Goal: Task Accomplishment & Management: Complete application form

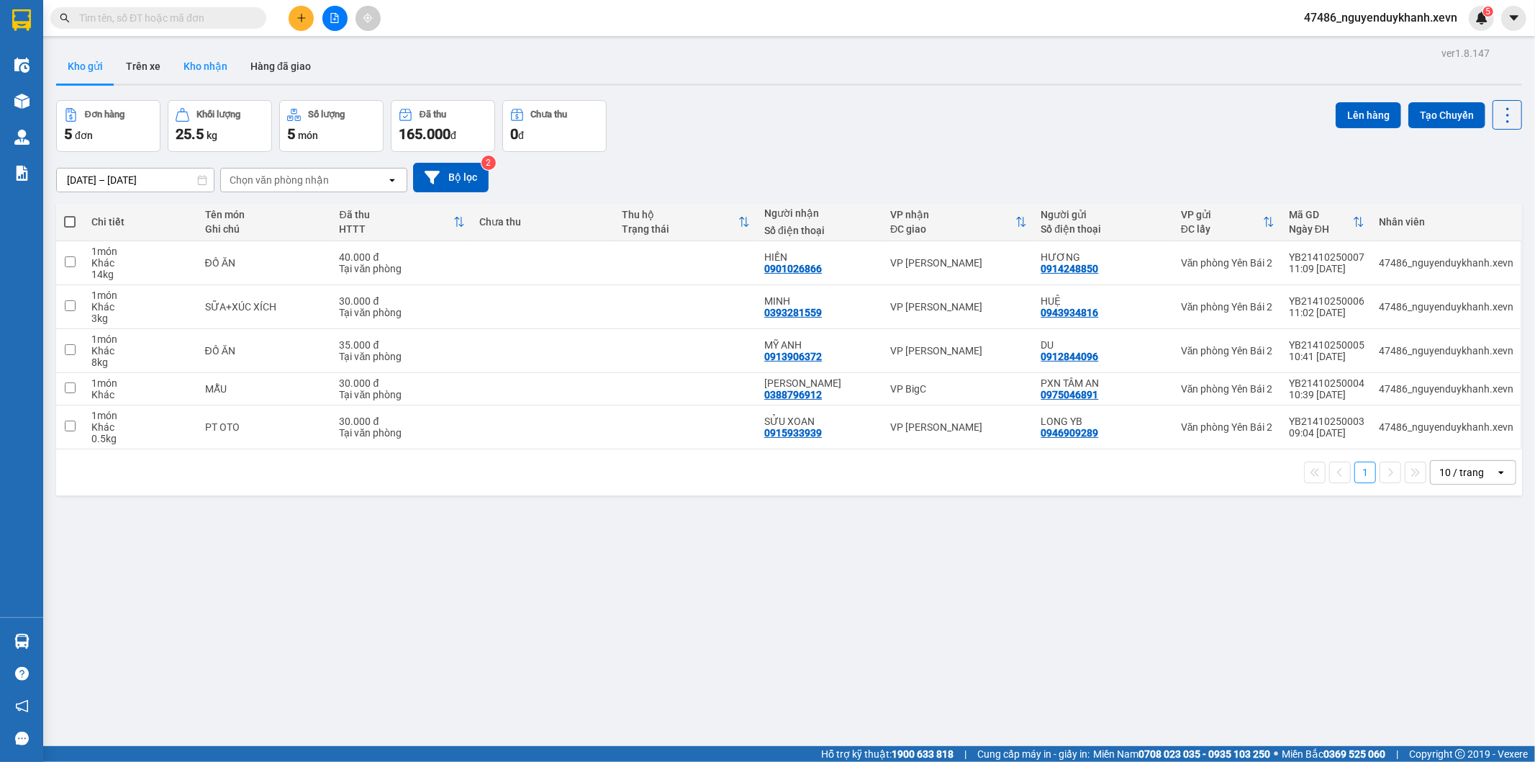
click at [182, 60] on button "Kho nhận" at bounding box center [205, 66] width 67 height 35
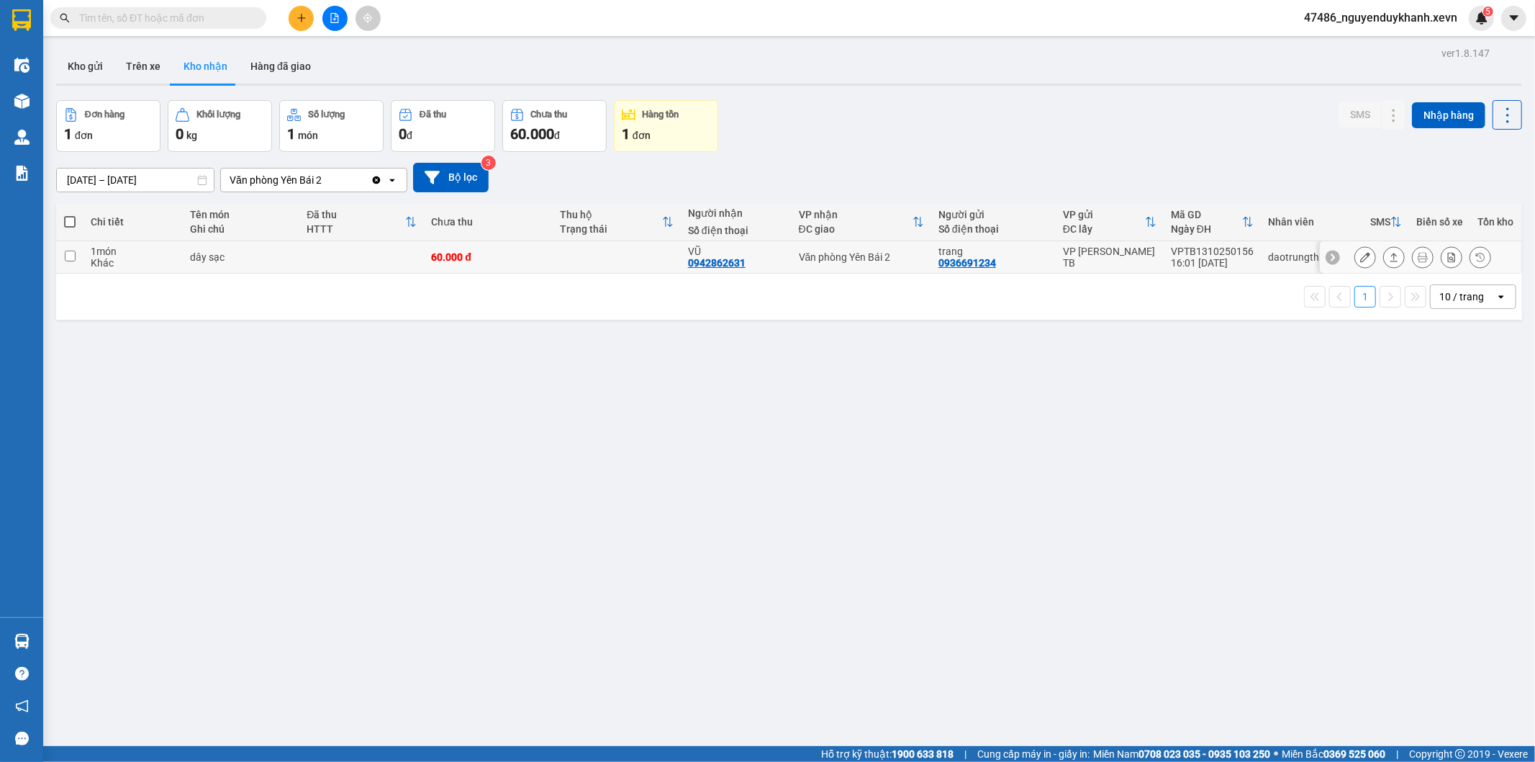
click at [358, 250] on td at bounding box center [361, 257] width 125 height 32
checkbox input "true"
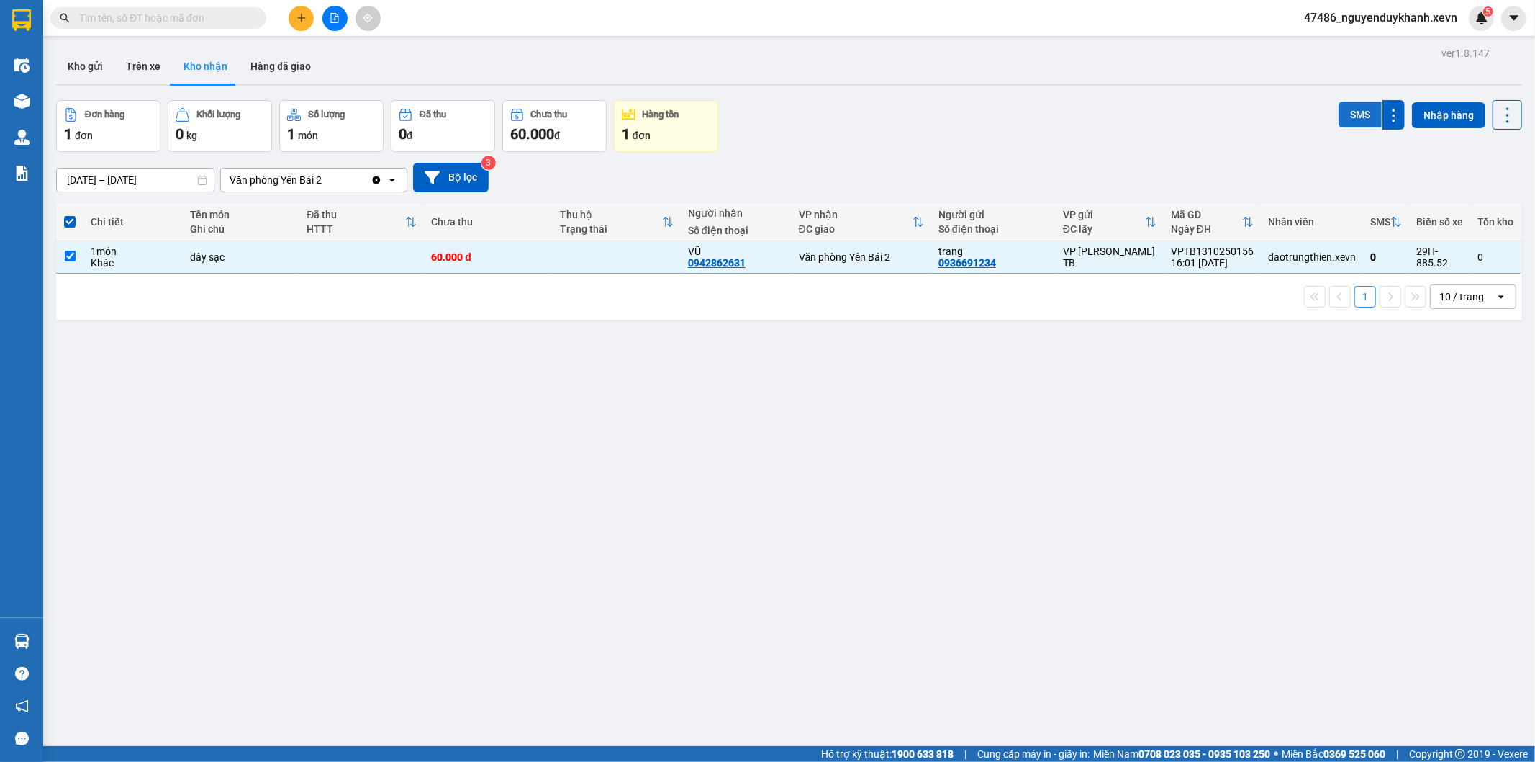
click at [1339, 113] on button "SMS" at bounding box center [1360, 114] width 43 height 26
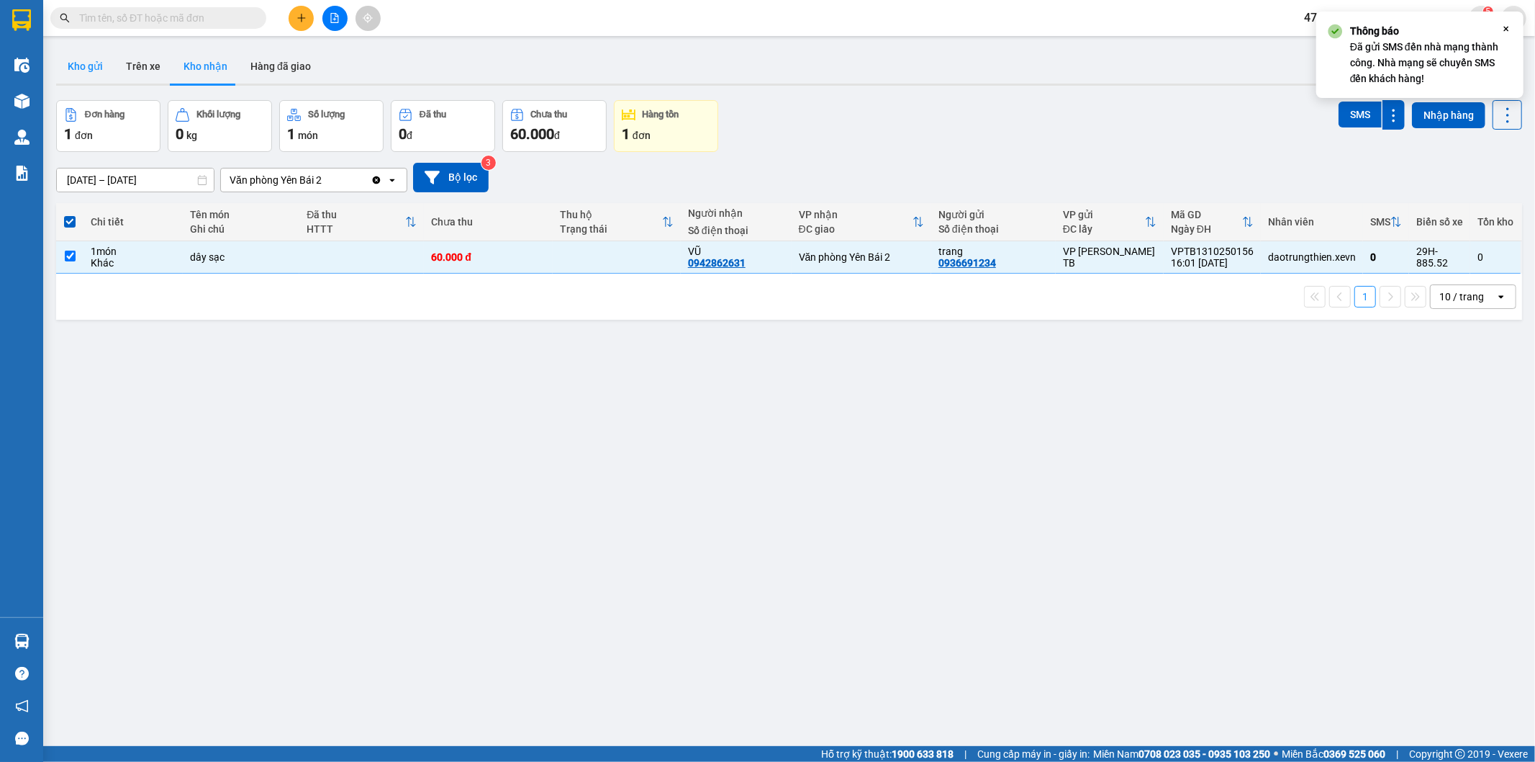
click at [82, 59] on button "Kho gửi" at bounding box center [85, 66] width 58 height 35
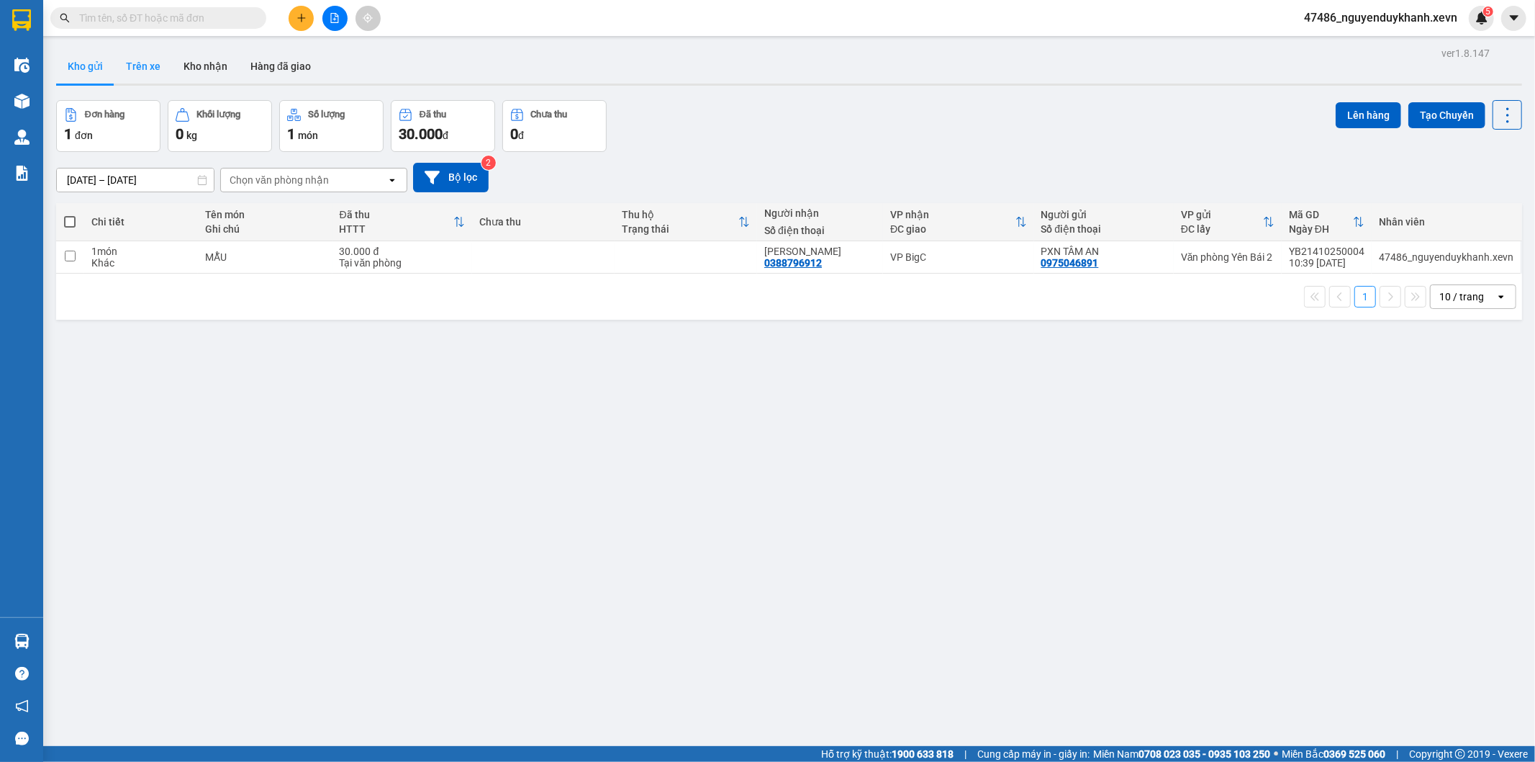
click at [137, 61] on button "Trên xe" at bounding box center [143, 66] width 58 height 35
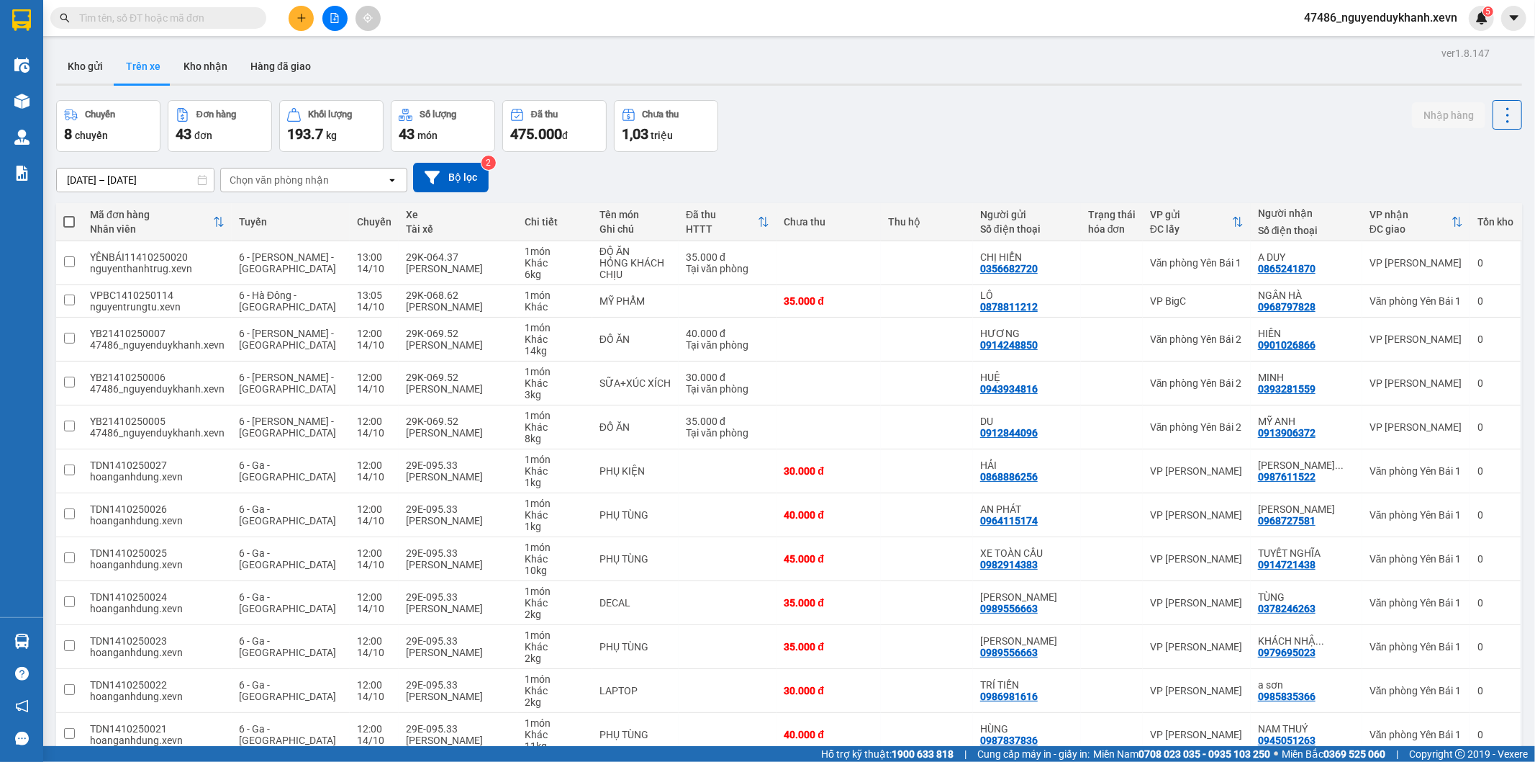
click at [327, 184] on div "Chọn văn phòng nhận" at bounding box center [304, 179] width 166 height 23
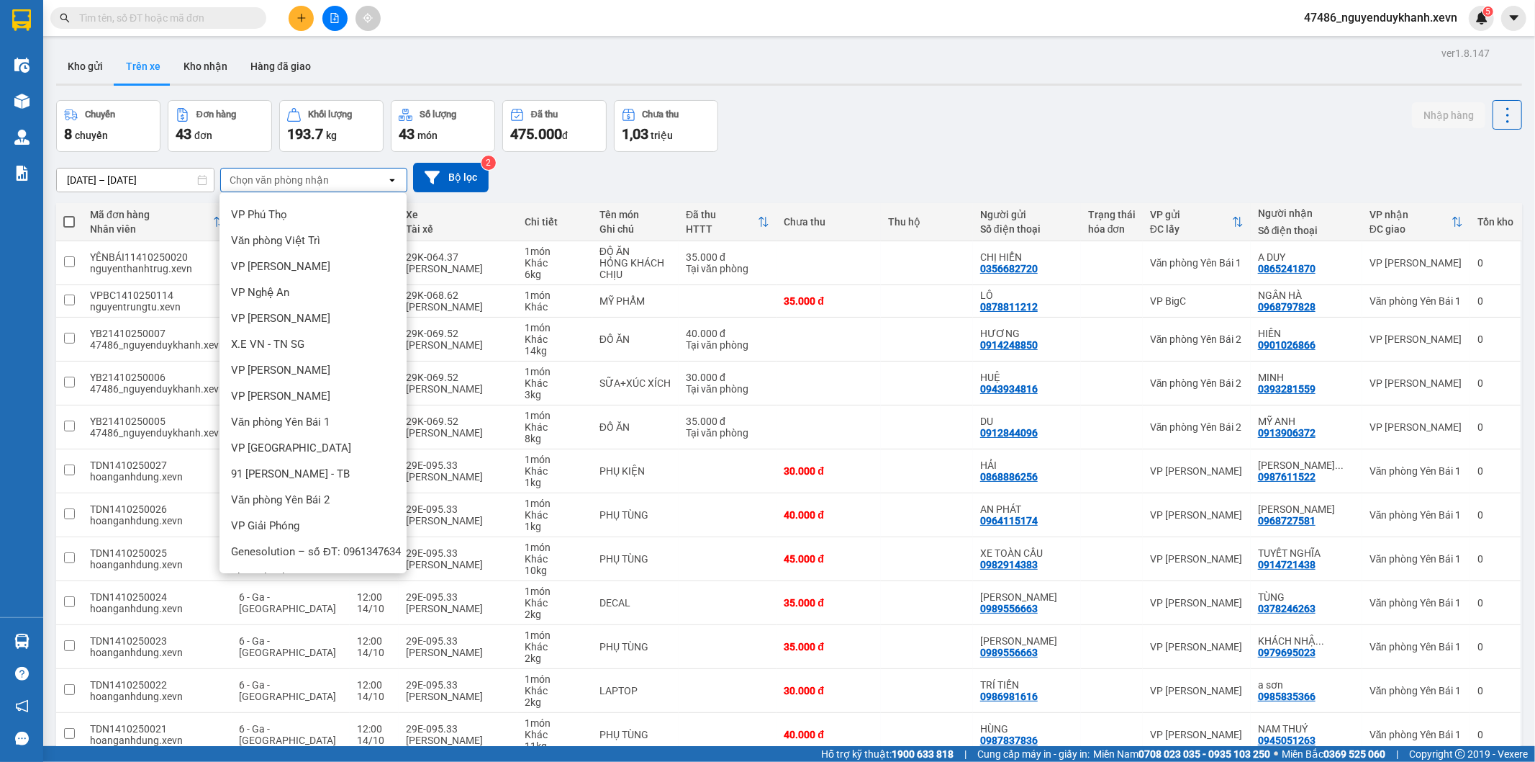
scroll to position [394, 0]
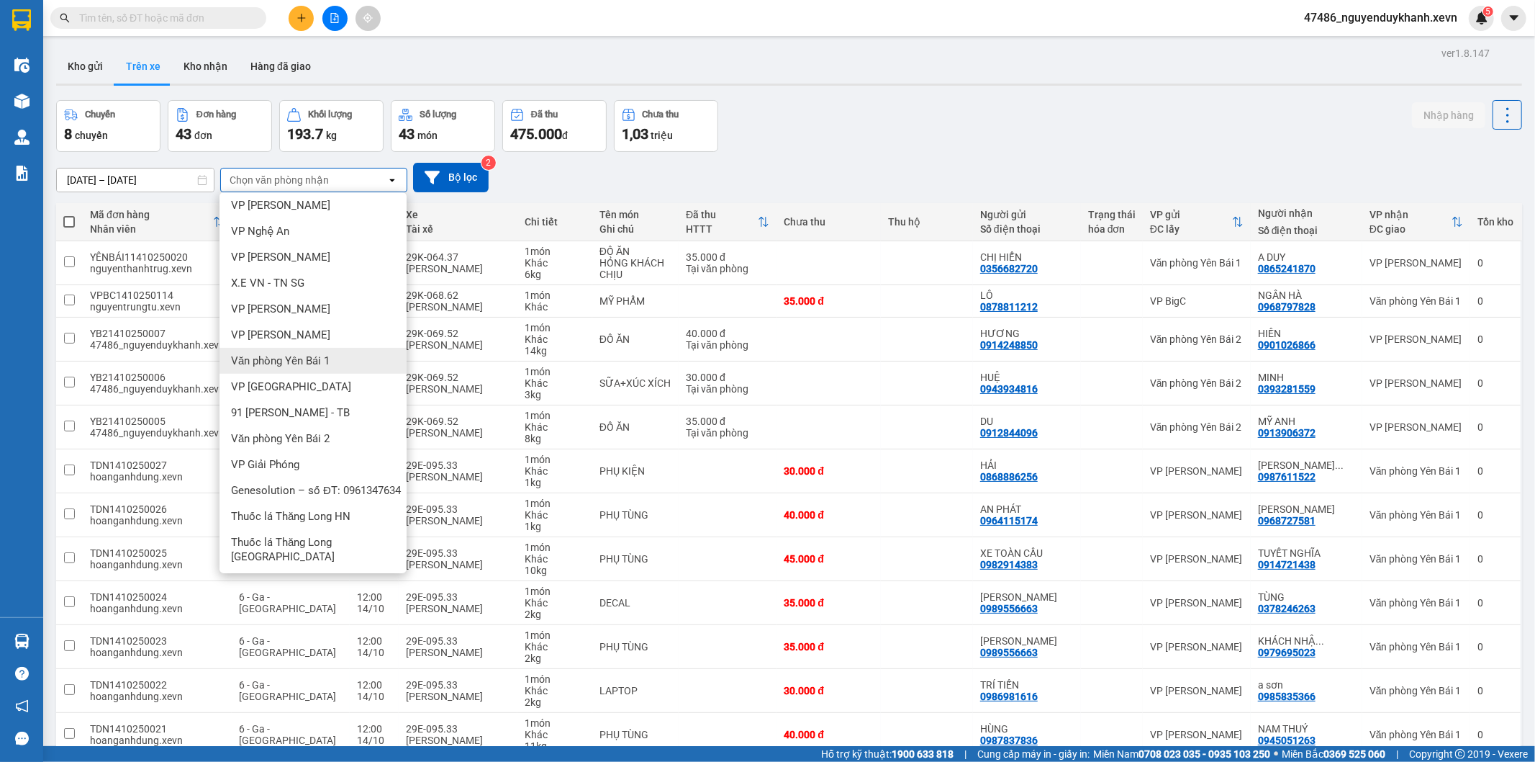
click at [325, 357] on span "Văn phòng Yên Bái 1" at bounding box center [280, 360] width 99 height 14
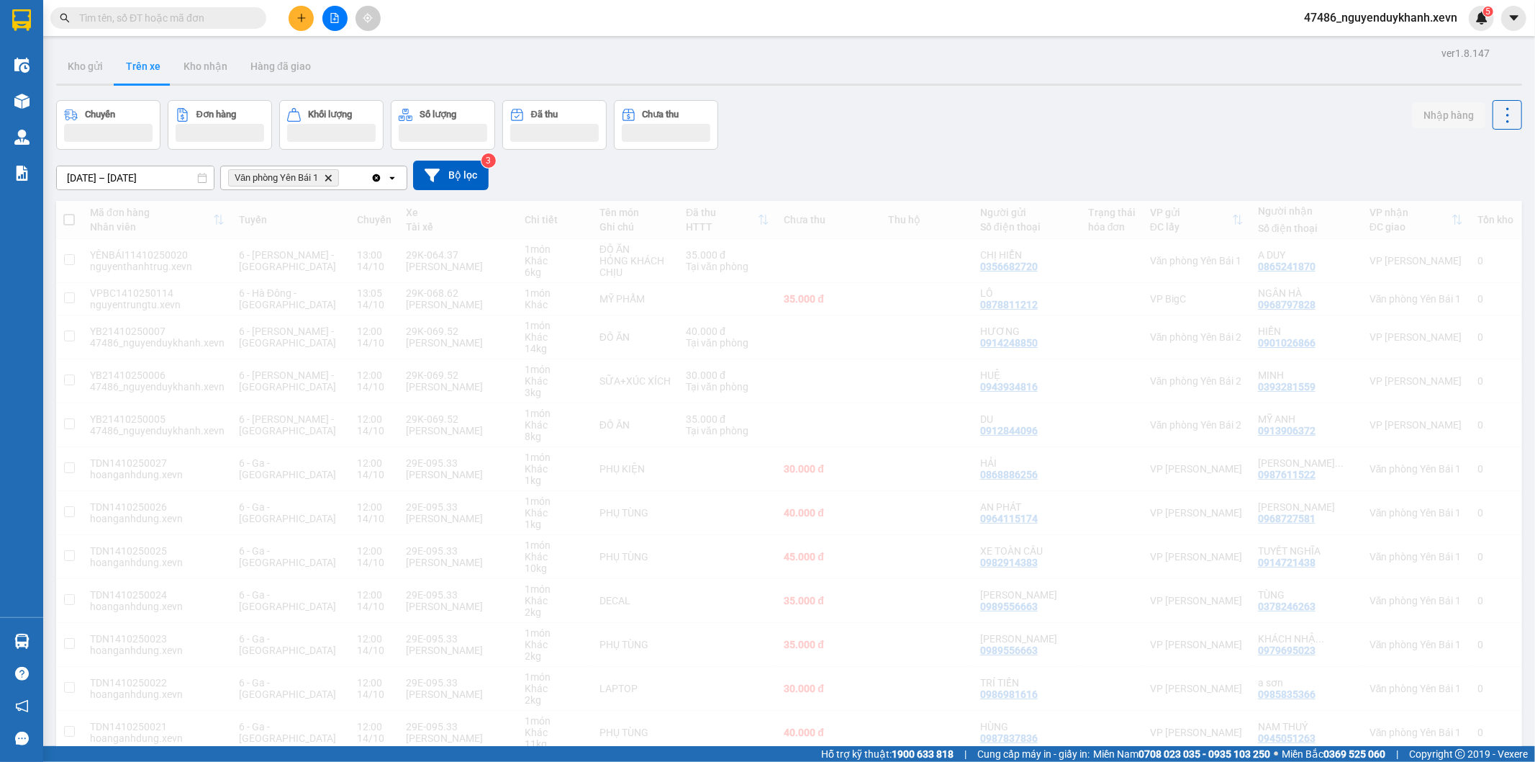
click at [356, 180] on div "Văn phòng Yên Bái 1 Delete" at bounding box center [296, 177] width 150 height 23
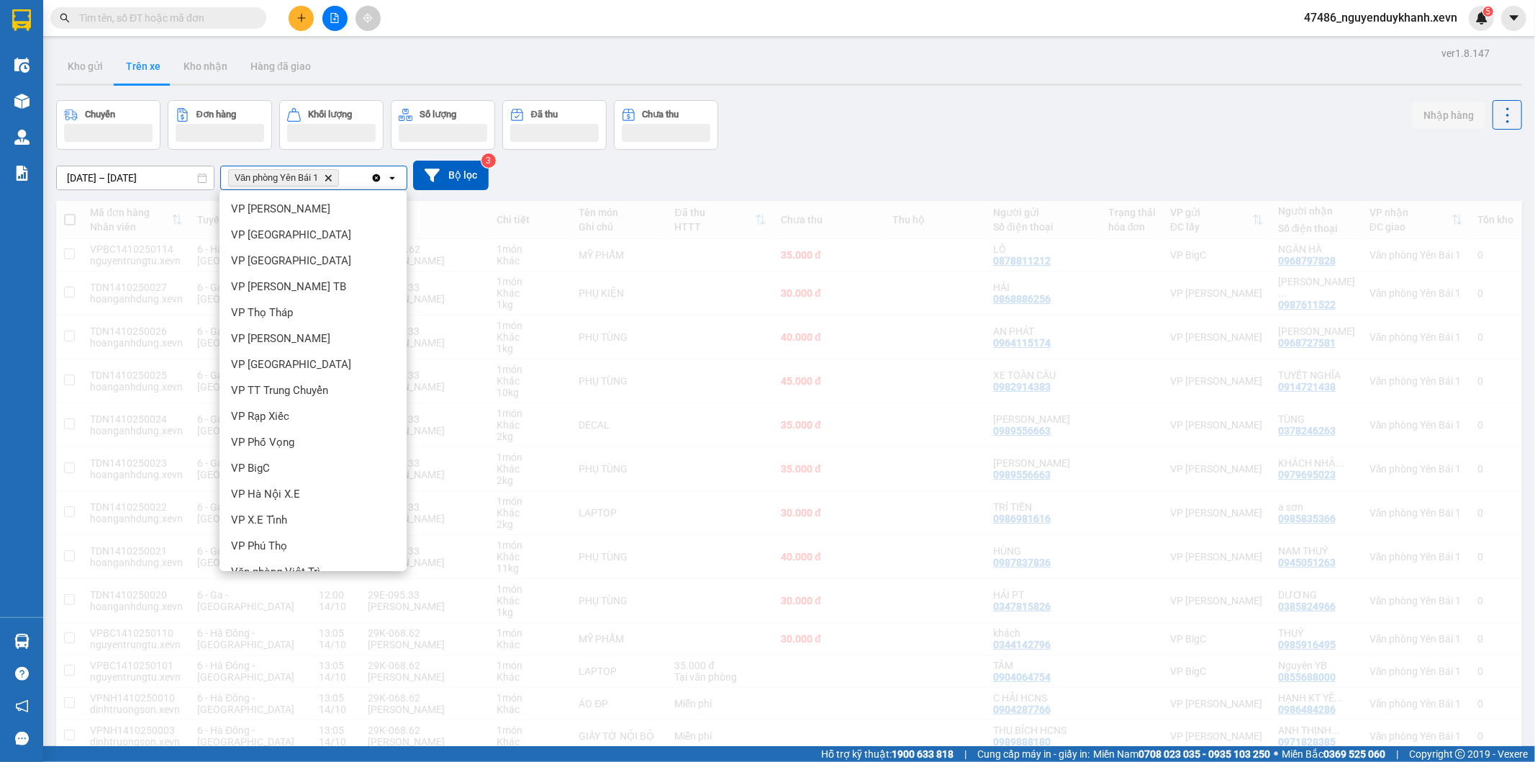
scroll to position [371, 0]
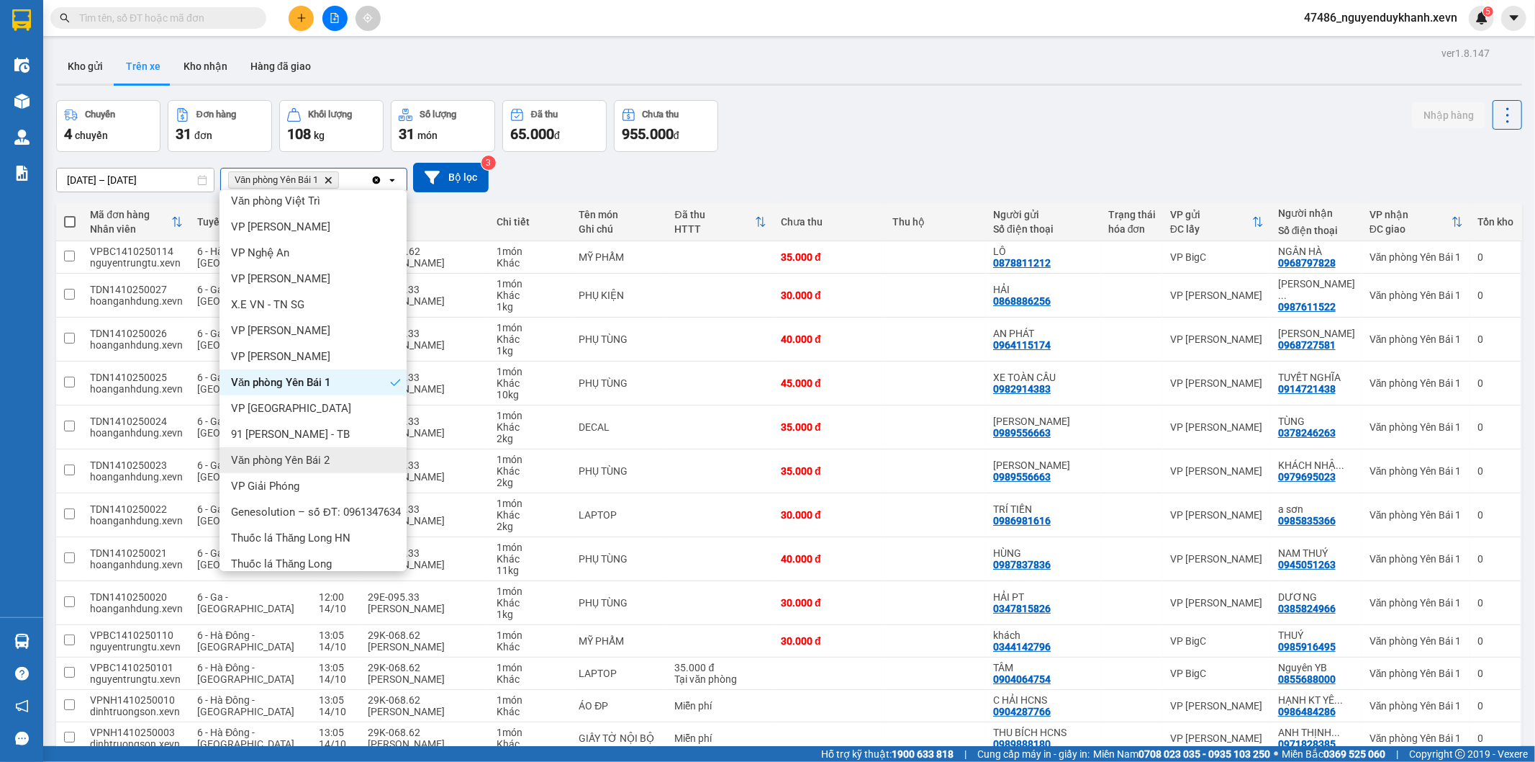
click at [332, 462] on div "Văn phòng Yên Bái 2" at bounding box center [313, 460] width 187 height 26
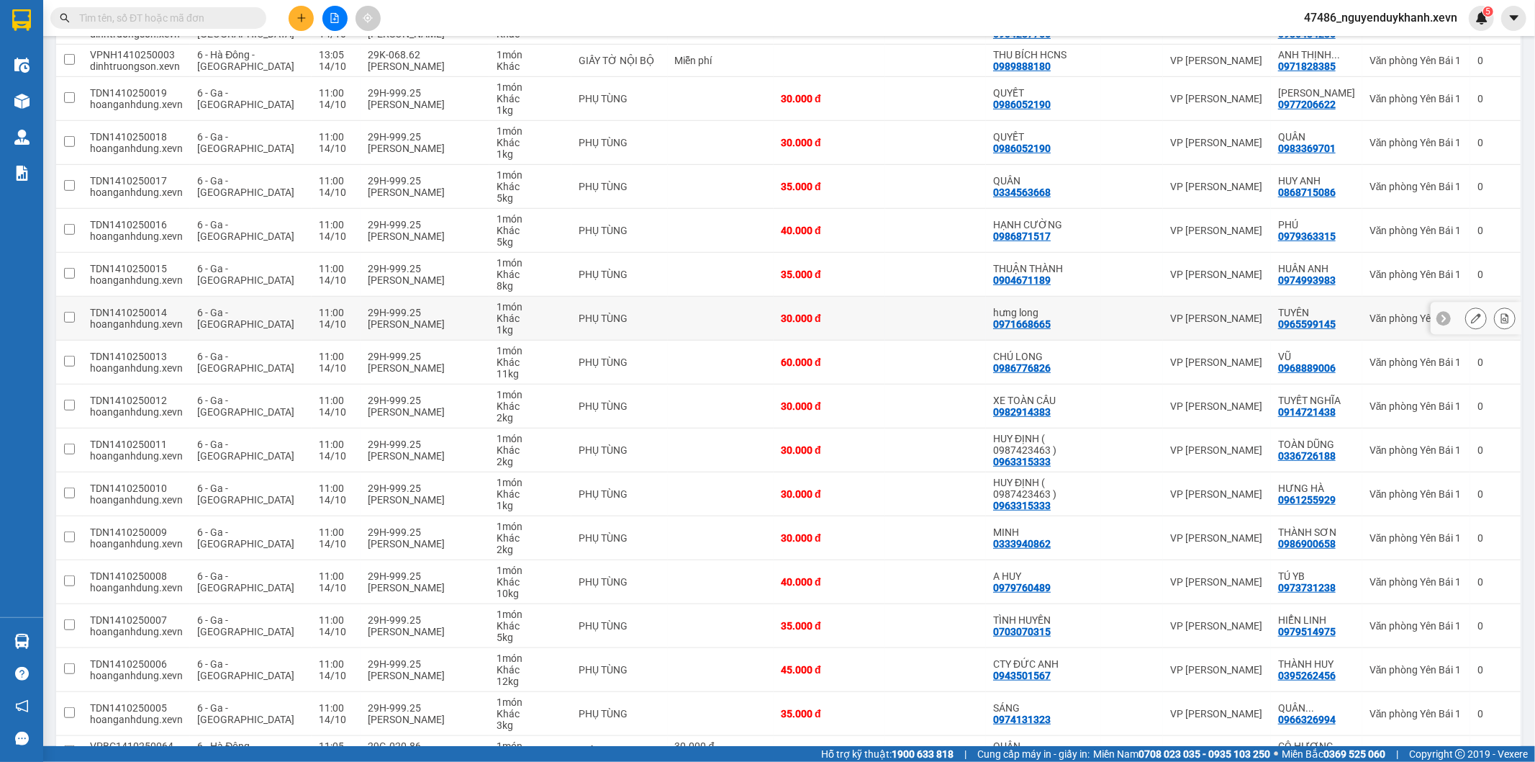
scroll to position [837, 0]
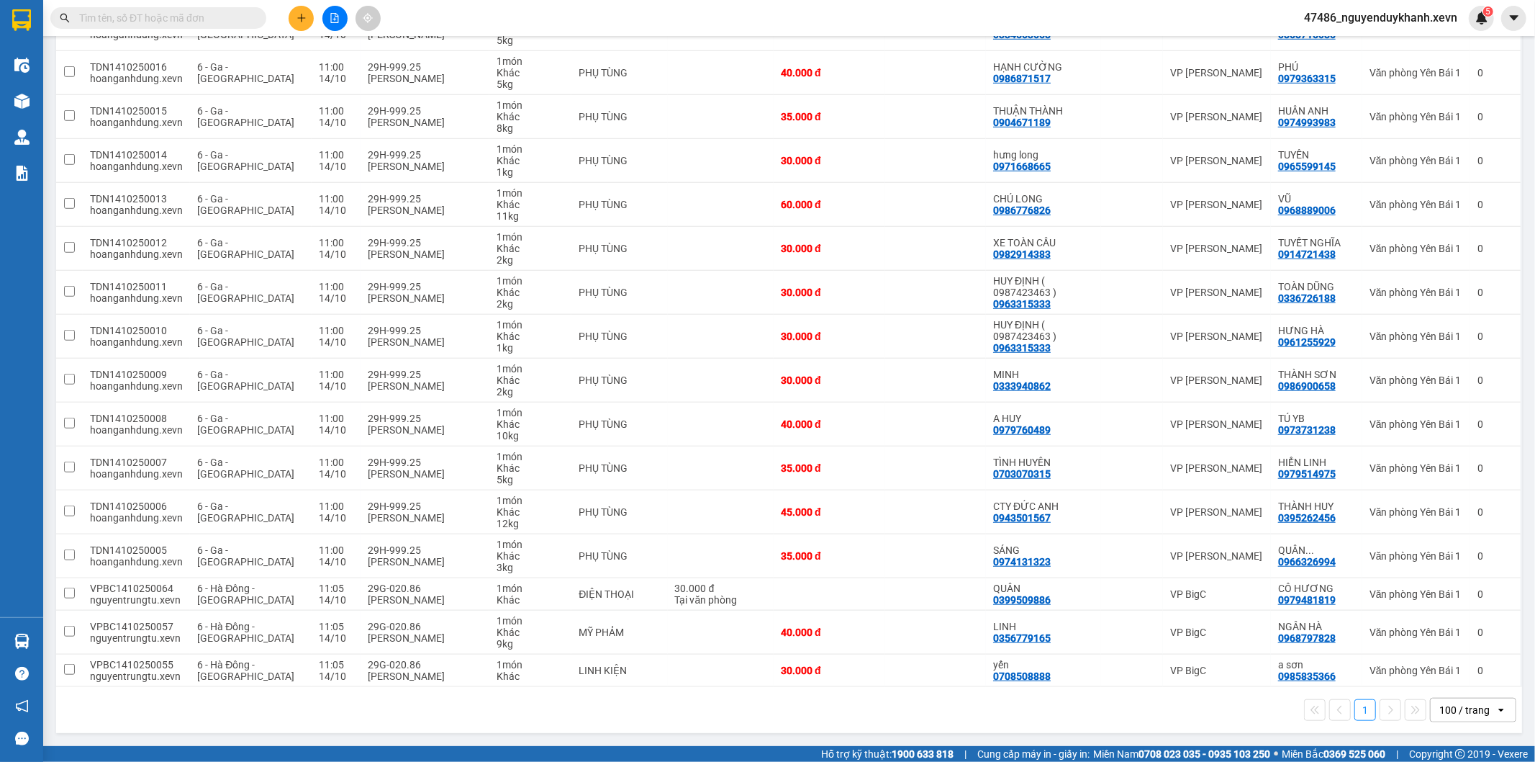
click at [305, 17] on icon "plus" at bounding box center [302, 18] width 10 height 10
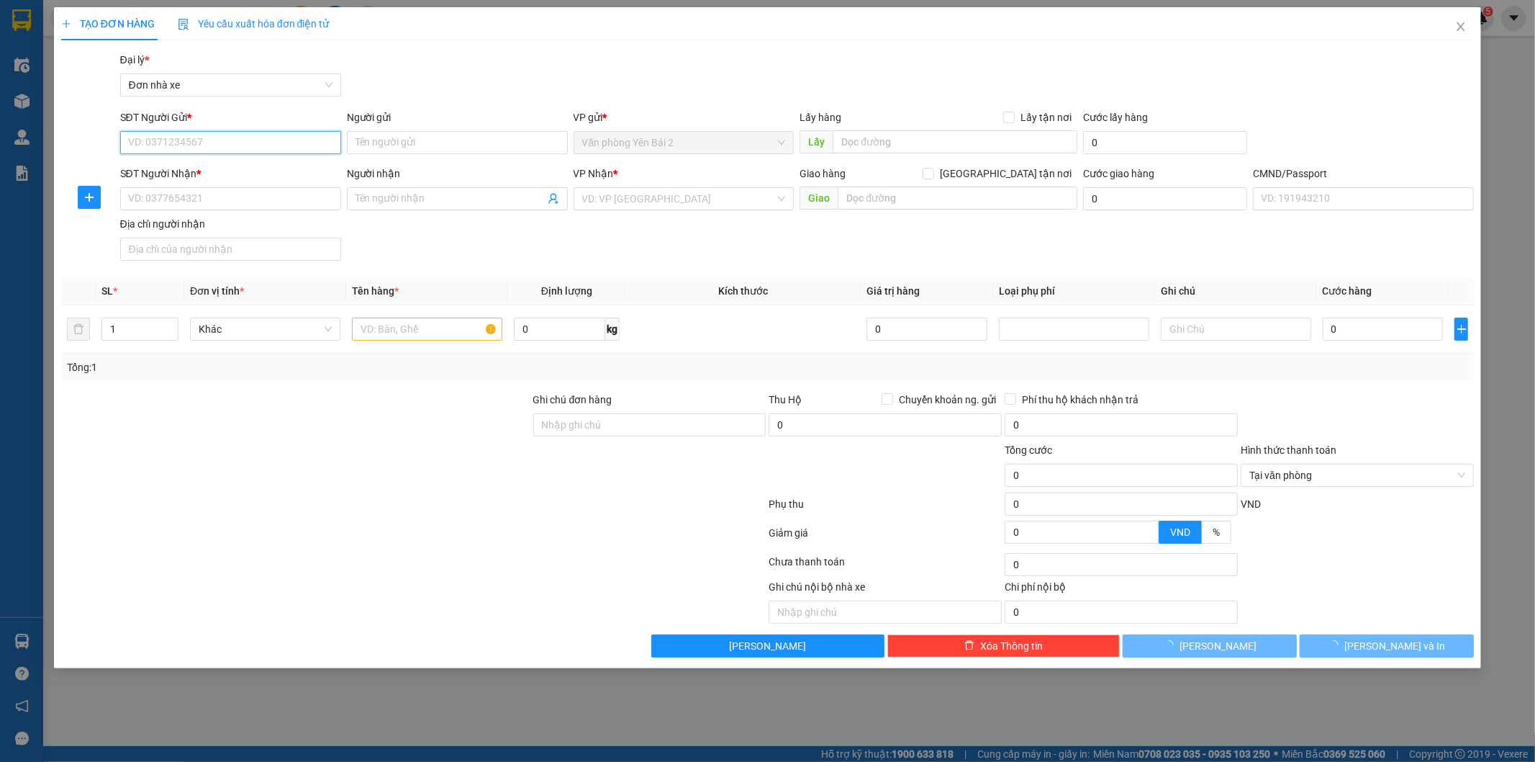
click at [204, 135] on input "SĐT Người Gửi *" at bounding box center [230, 142] width 221 height 23
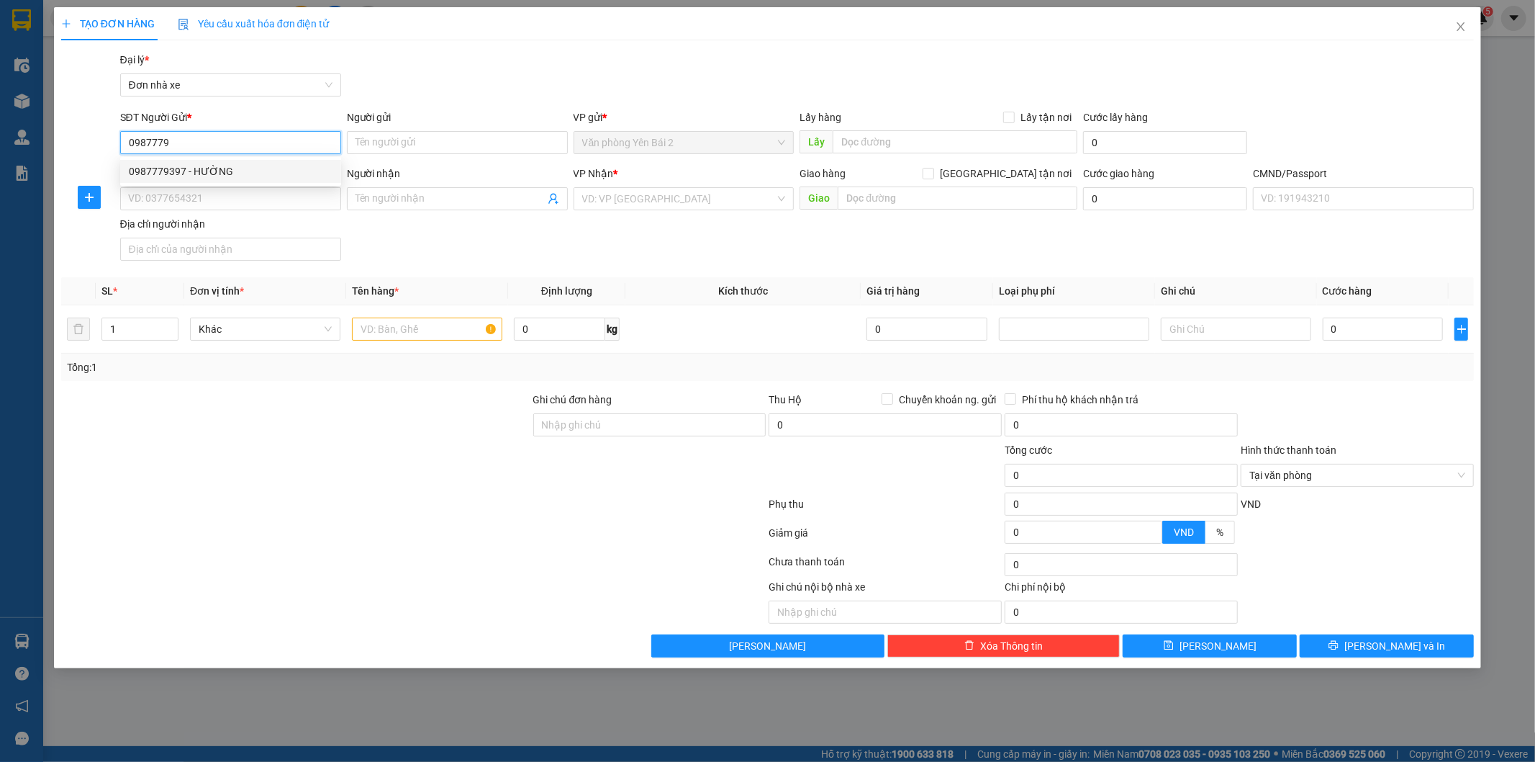
click at [191, 173] on div "0987779397 - HƯỜNG" at bounding box center [231, 171] width 204 height 16
type input "0987779397"
type input "HƯỜNG"
type input "0904218228"
type input "Đức"
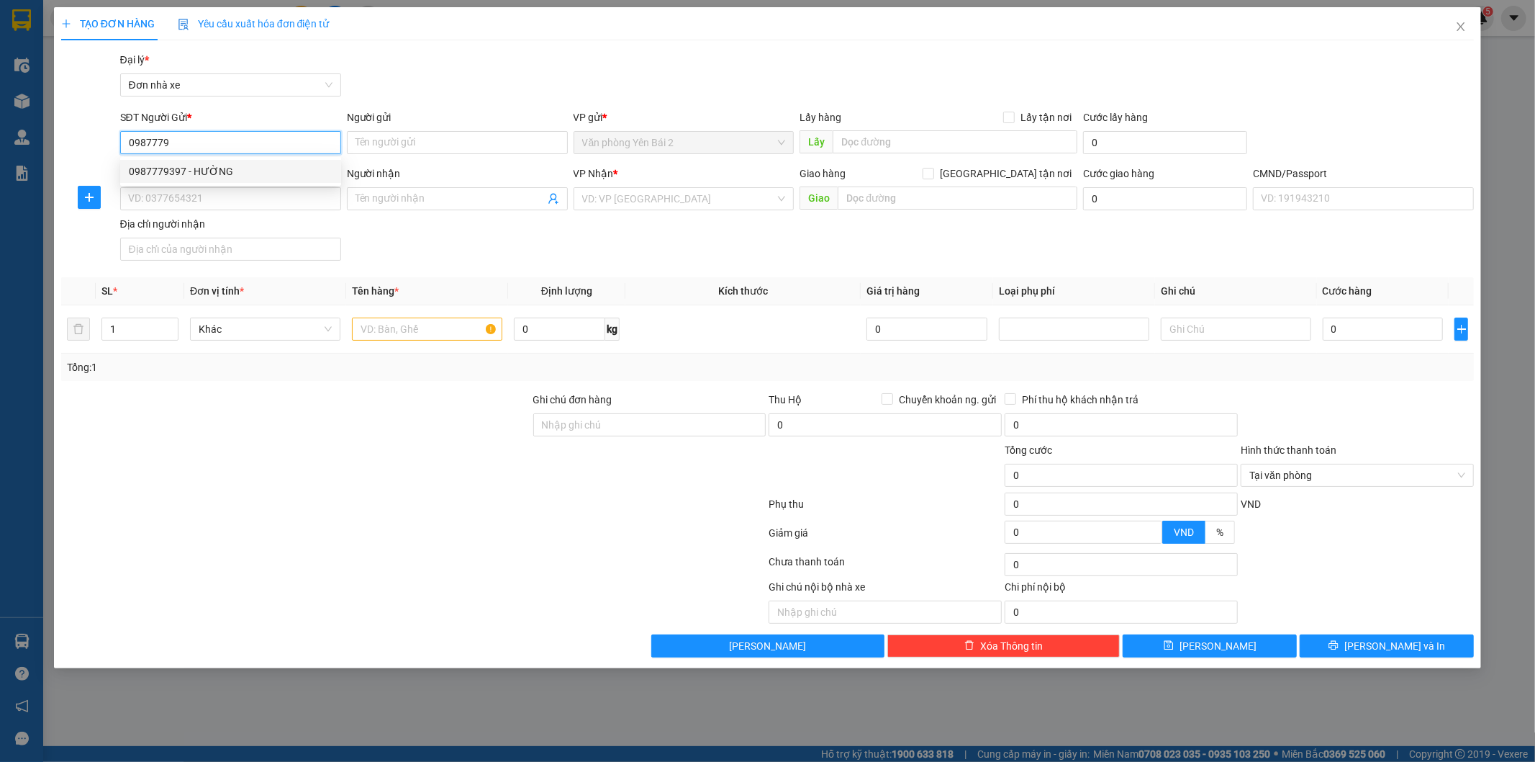
checkbox input "true"
type input "Số 11 duy tân, dịch vọng hậu, cầu giấy, HN"
type input "1"
type input "40.000"
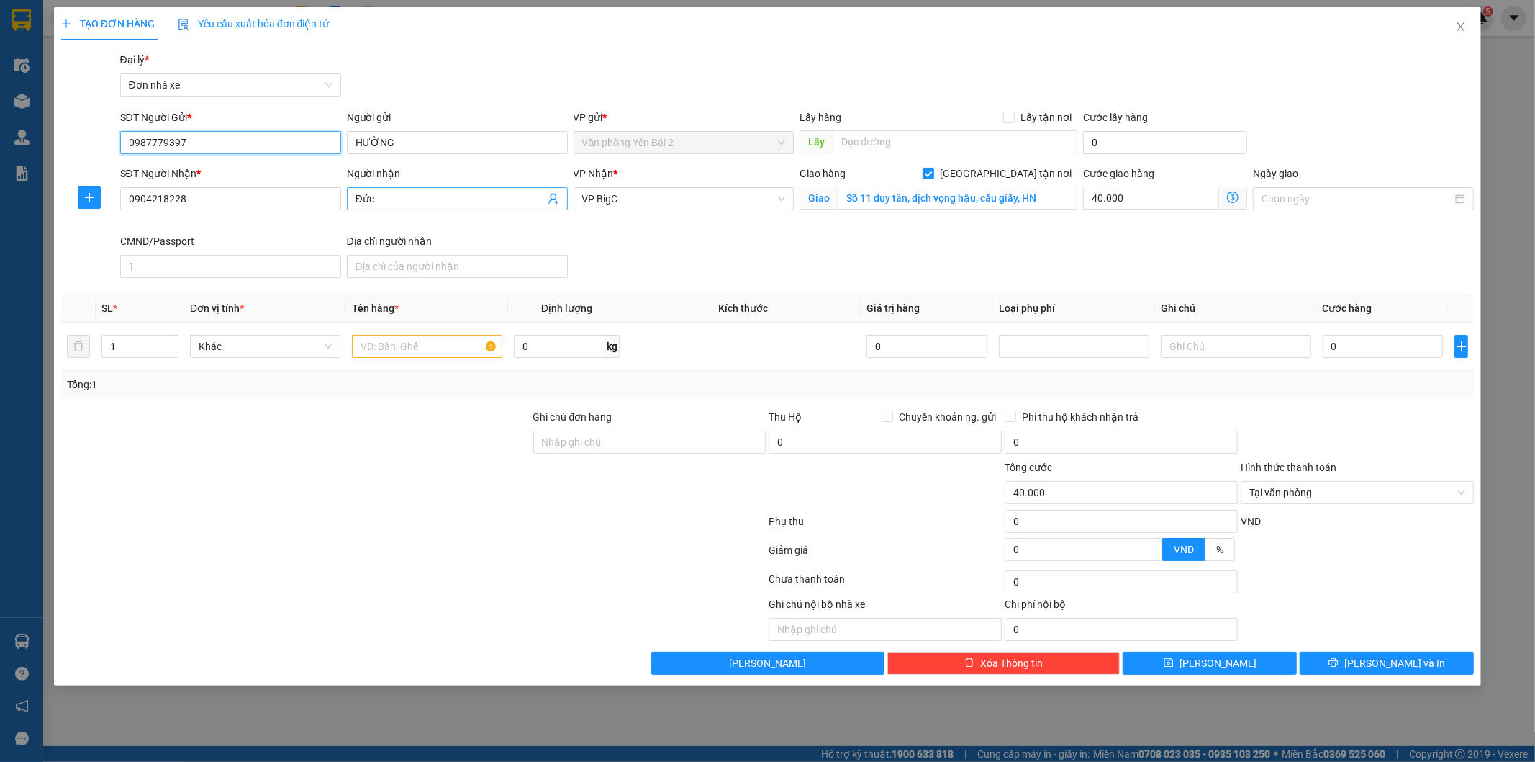
type input "0987779397"
click at [554, 200] on icon "user-add" at bounding box center [554, 199] width 12 height 12
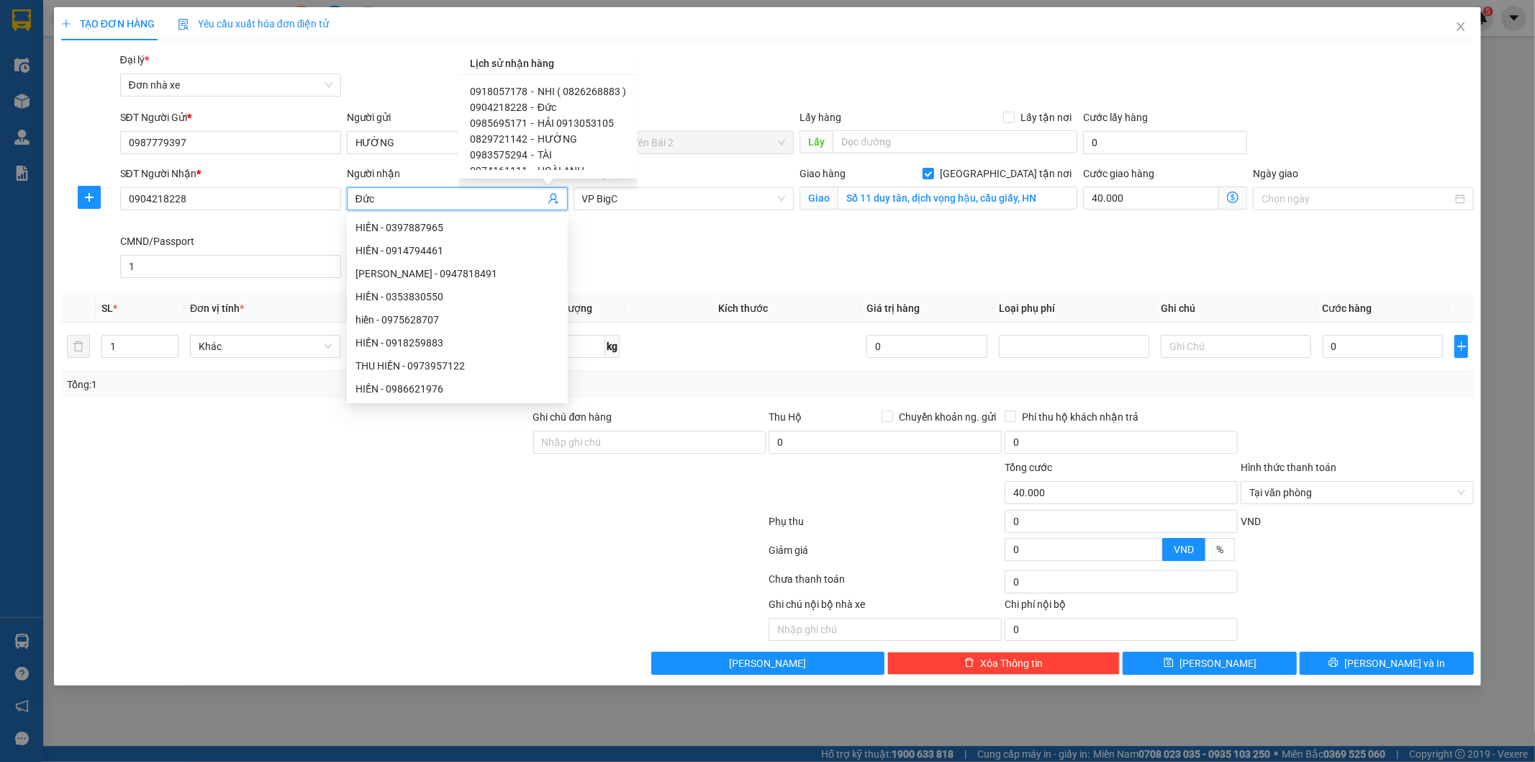
click at [551, 90] on span "NHI ( 0826268883 )" at bounding box center [582, 92] width 89 height 12
type input "0918057178"
type input "NHI ( 0826268883 )"
checkbox input "false"
type input "SỐ 2, Ng. 106 P. [GEOGRAPHIC_DATA], [GEOGRAPHIC_DATA], [GEOGRAPHIC_DATA], [GEOG…"
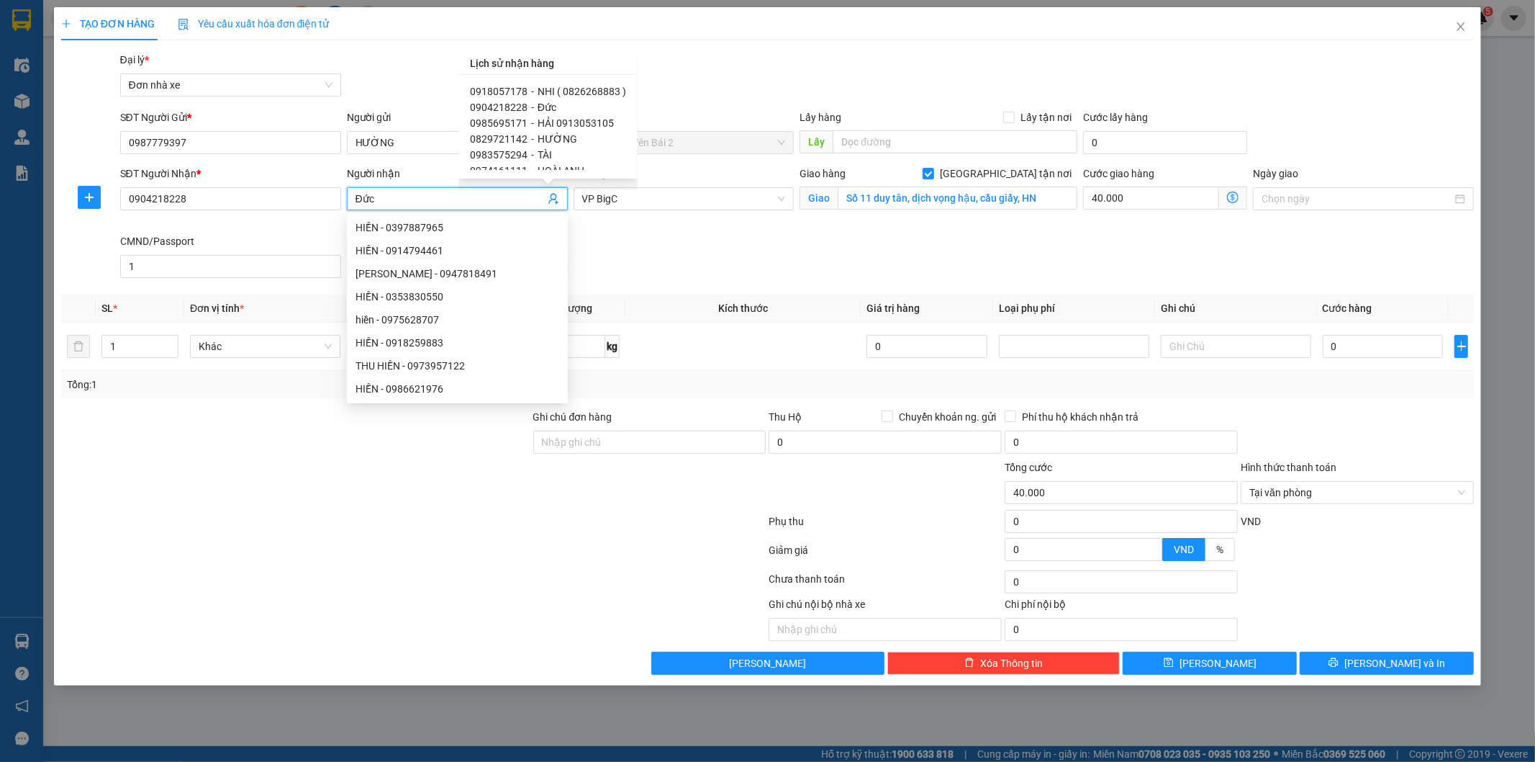
type input "70.000"
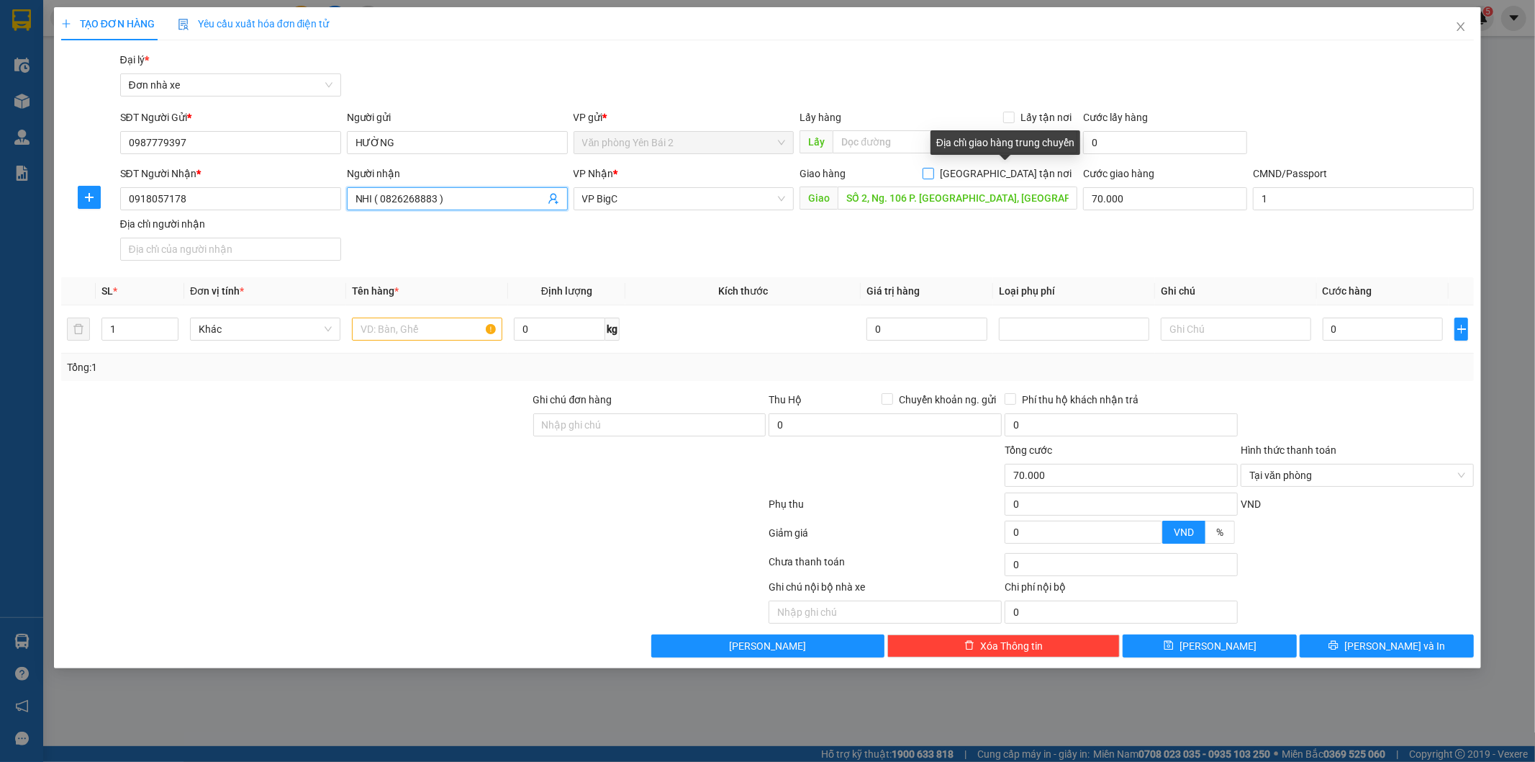
click at [933, 171] on input "[GEOGRAPHIC_DATA] tận nơi" at bounding box center [928, 173] width 10 height 10
checkbox input "true"
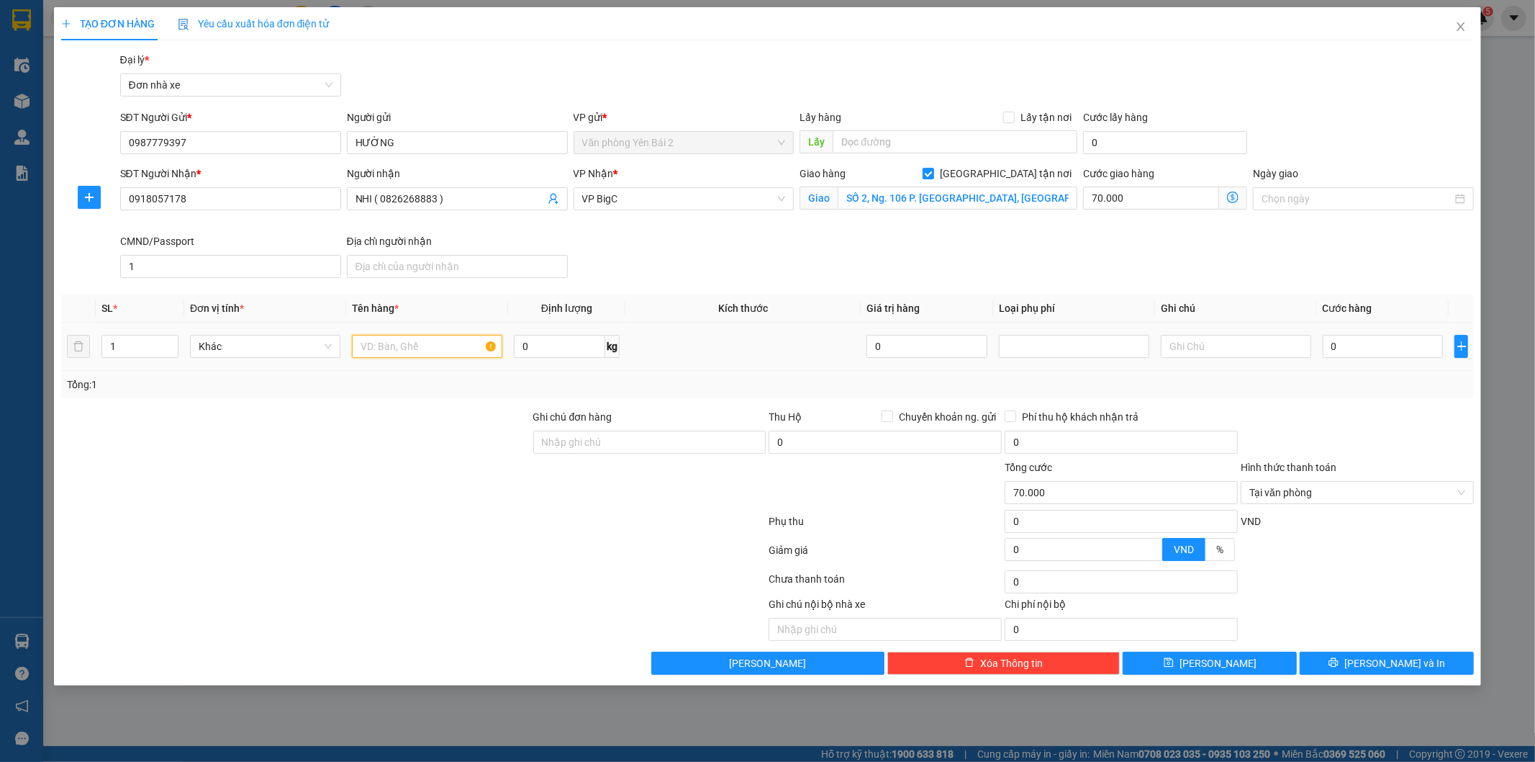
click at [469, 350] on input "text" at bounding box center [427, 346] width 150 height 23
type input "D"
type input "ĐỒ ĂN"
click at [578, 341] on input "0" at bounding box center [559, 346] width 91 height 23
type input "24"
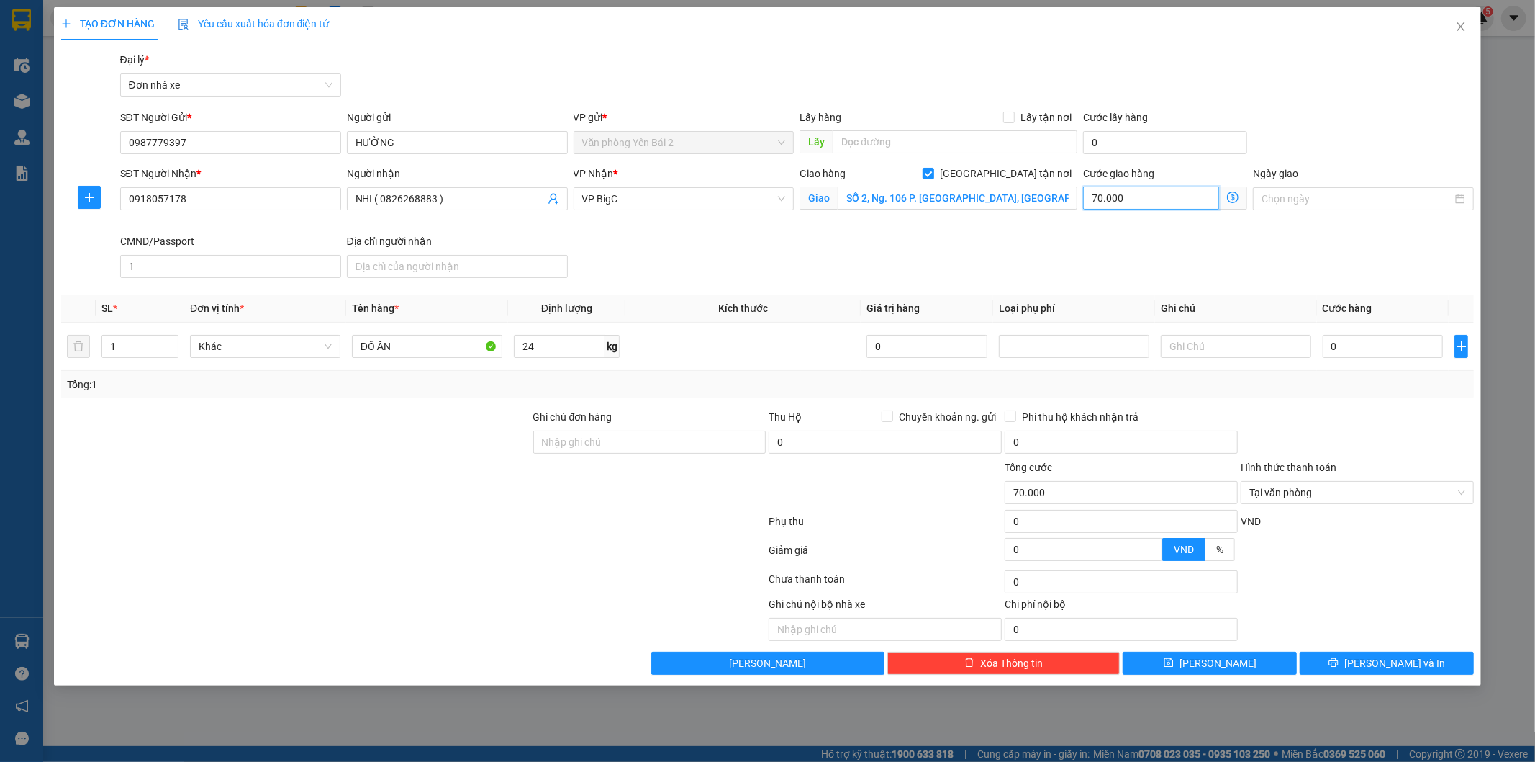
click at [1135, 189] on input "70.000" at bounding box center [1151, 197] width 136 height 23
type input "8"
type input "80"
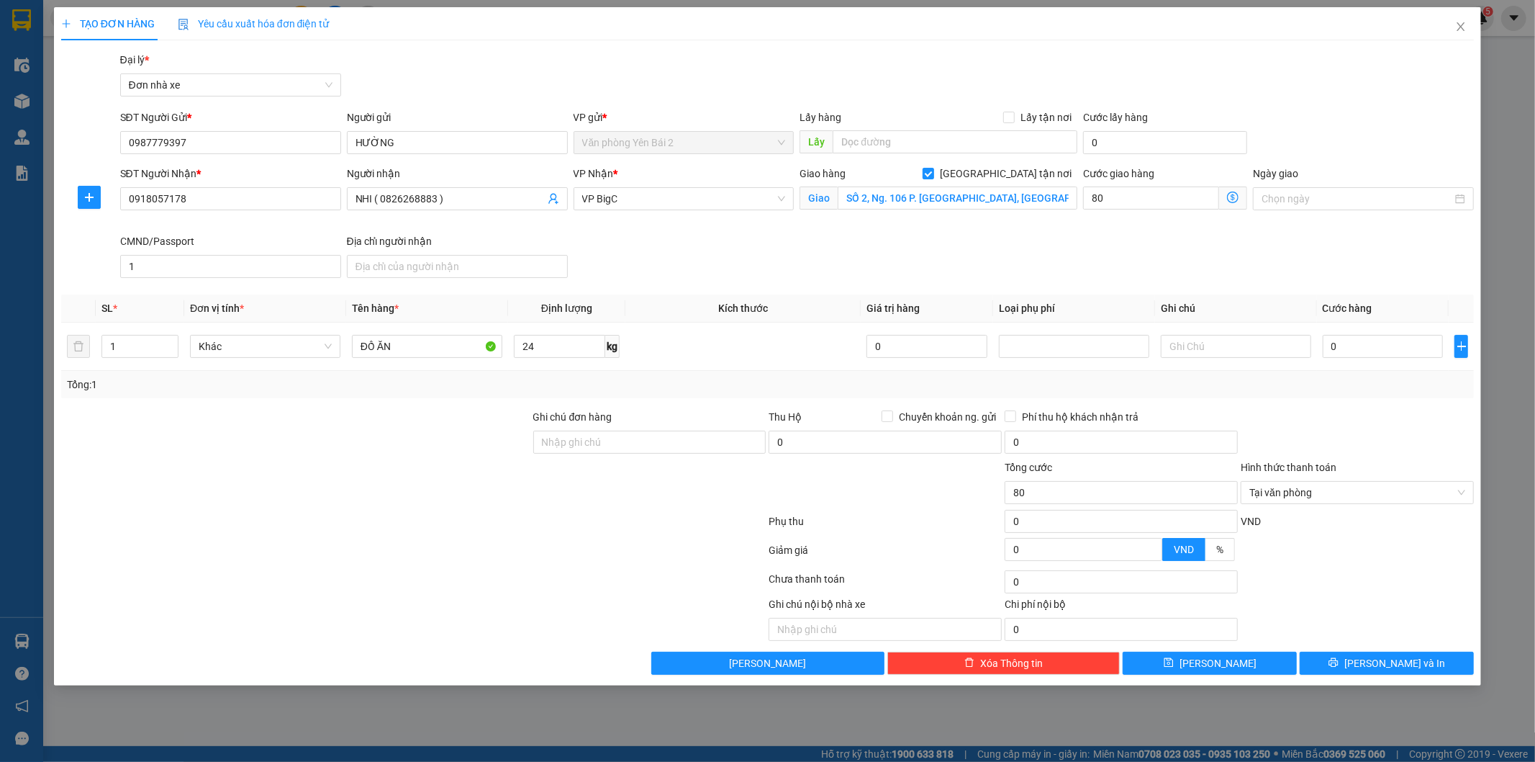
type input "80.000"
click at [1087, 246] on div "SĐT Người Nhận * 0918057178 Người nhận NHI ( 0826268883 ) VP Nhận * VP BigC Gia…" at bounding box center [797, 225] width 1360 height 118
click at [1384, 354] on input "0" at bounding box center [1383, 346] width 121 height 23
type input "5"
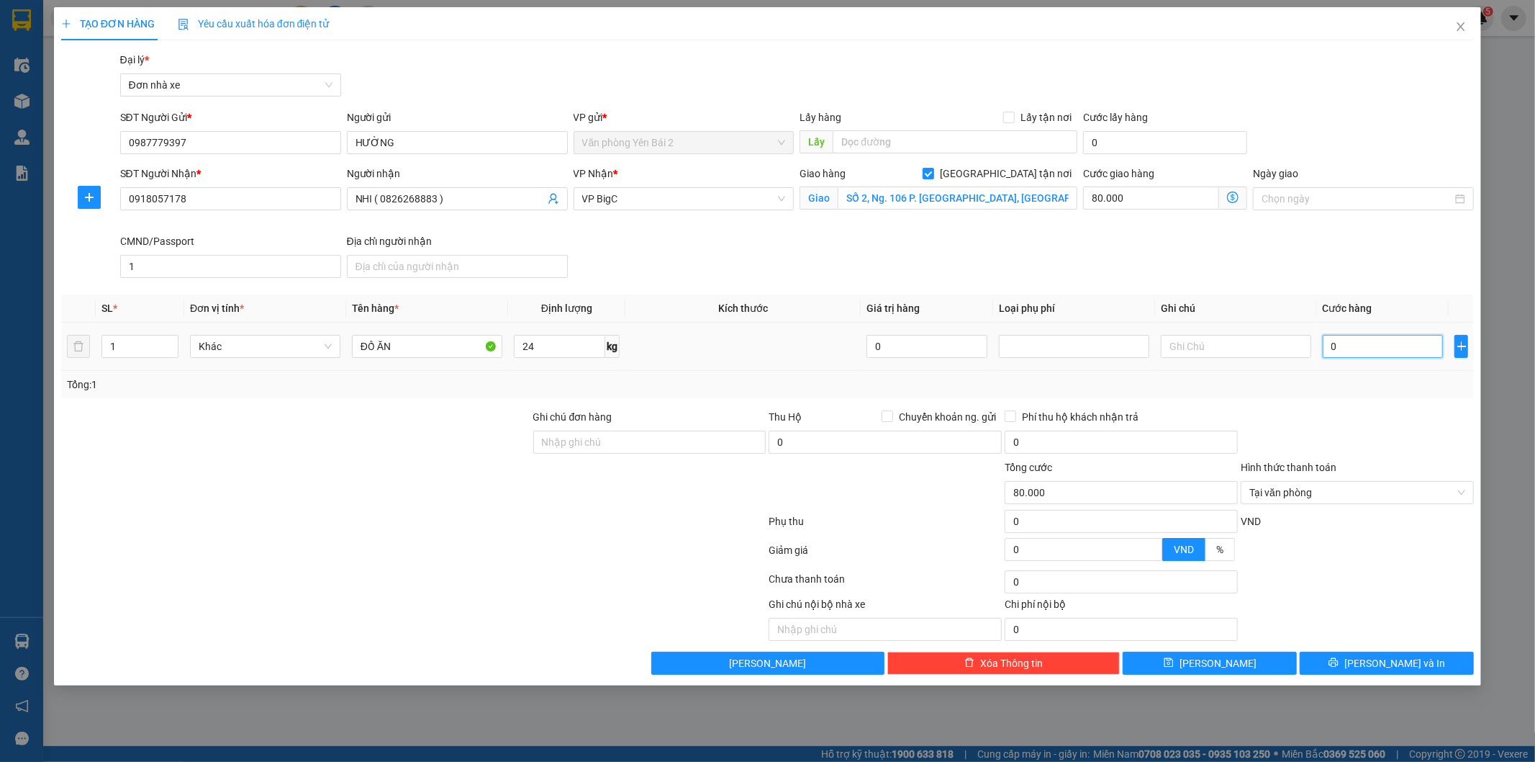
type input "80.005"
type input "50"
type input "80.050"
type input "50.000"
type input "130.000"
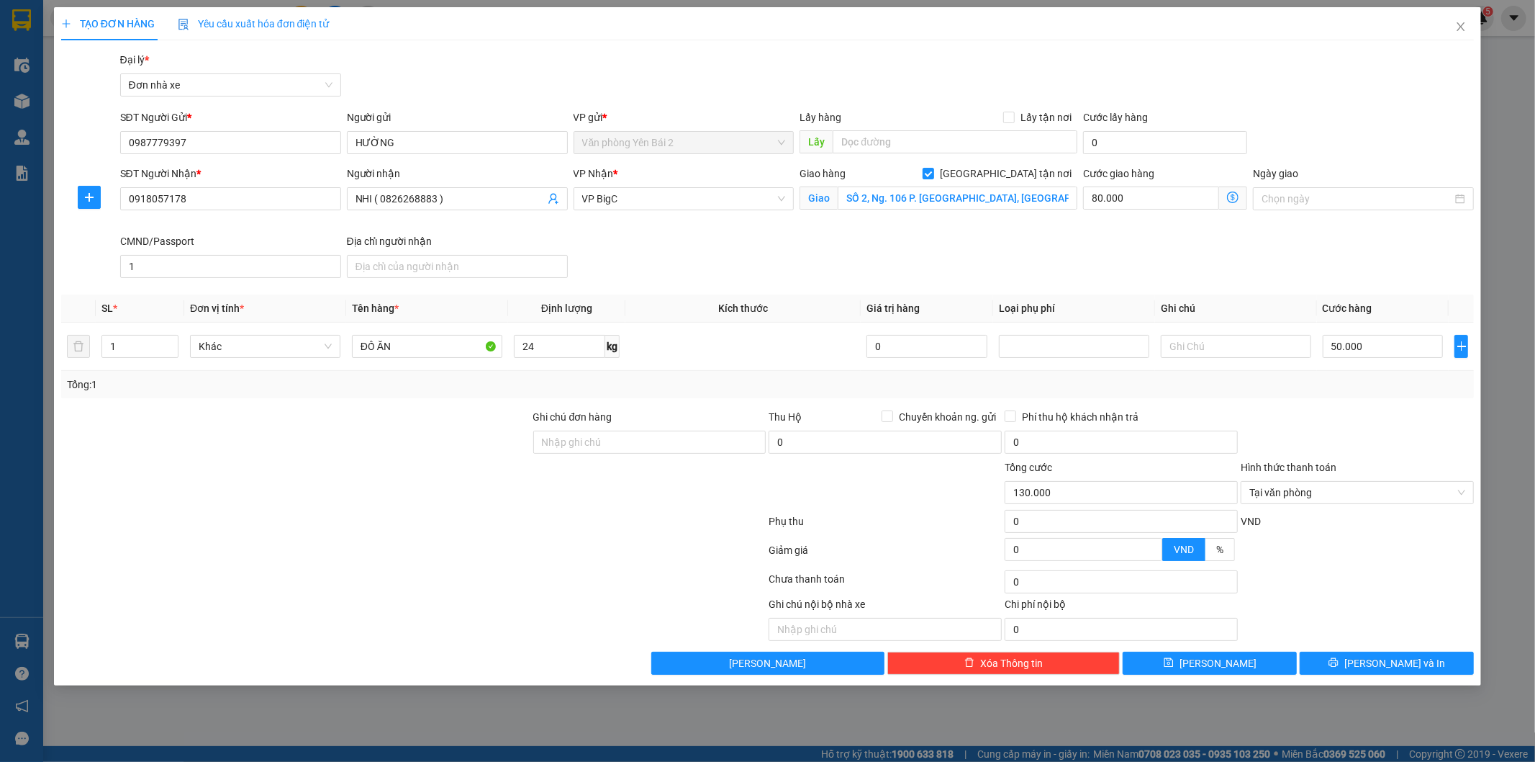
click at [1326, 418] on div at bounding box center [1357, 434] width 236 height 50
click at [1376, 666] on span "[PERSON_NAME] và In" at bounding box center [1395, 663] width 101 height 16
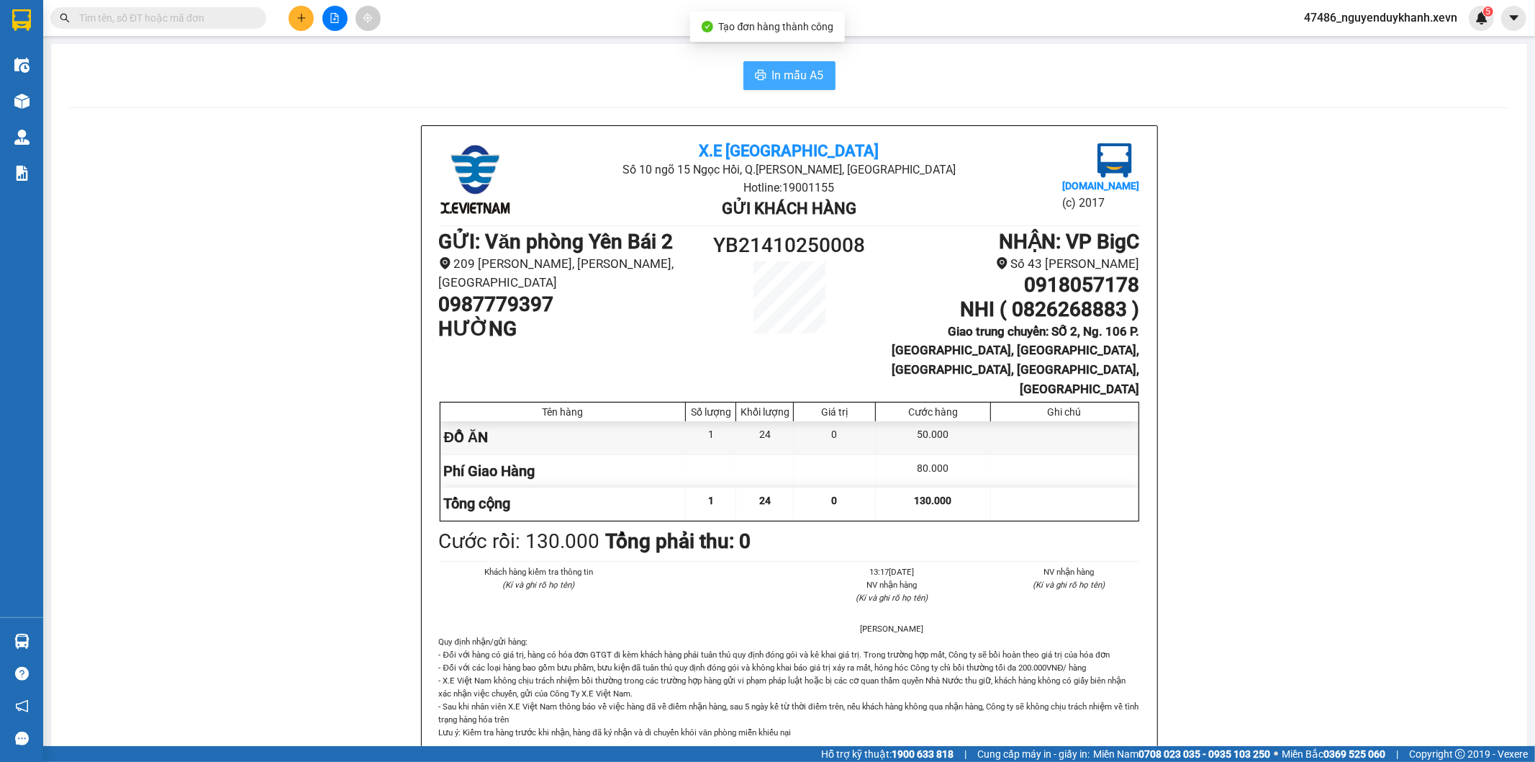
click at [796, 73] on span "In mẫu A5" at bounding box center [798, 75] width 52 height 18
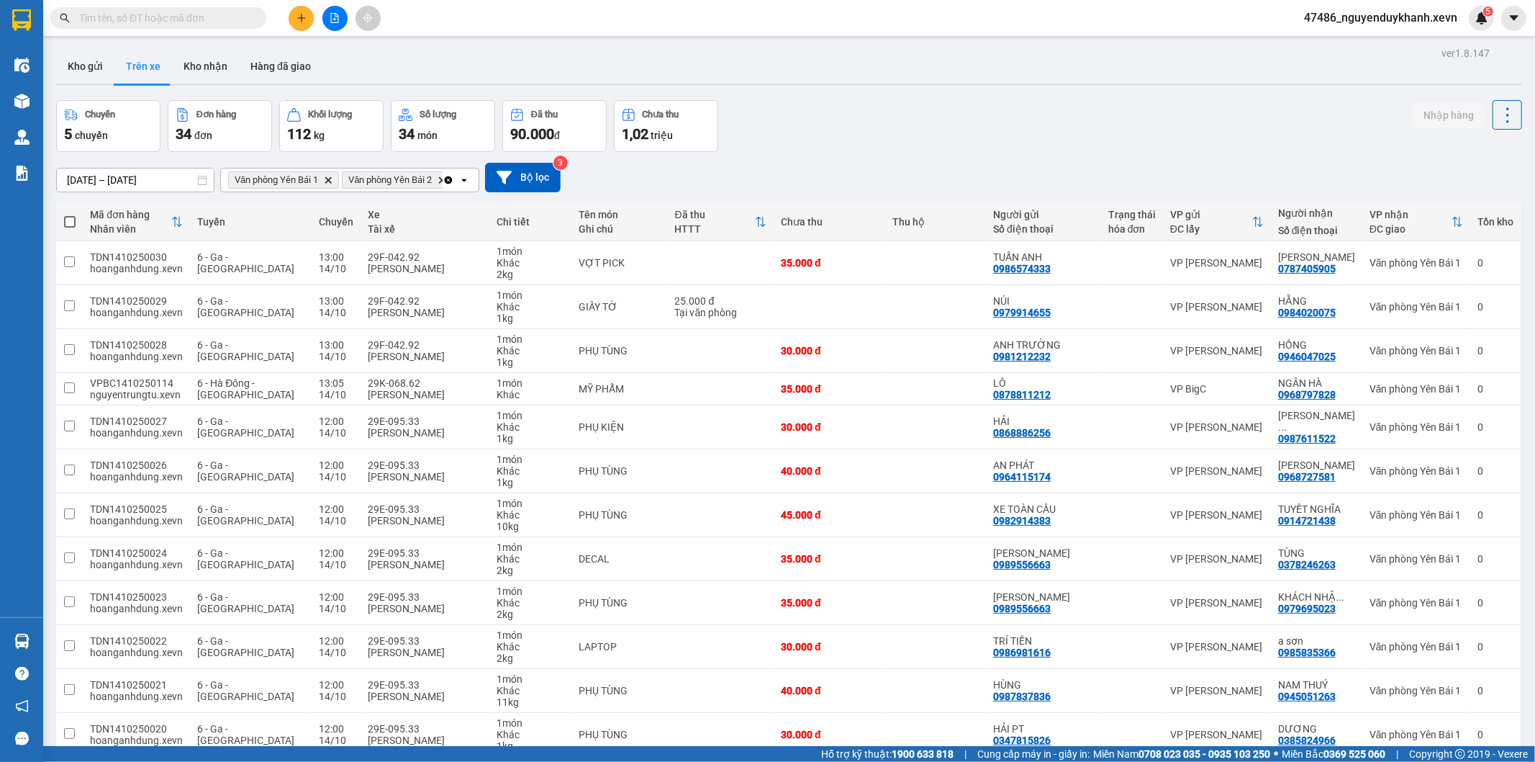
click at [906, 138] on div "Chuyến 5 chuyến Đơn hàng 34 đơn Khối lượng 112 kg Số lượng 34 món Đã thu 90.000…" at bounding box center [789, 126] width 1466 height 52
click at [299, 14] on icon "plus" at bounding box center [302, 18] width 10 height 10
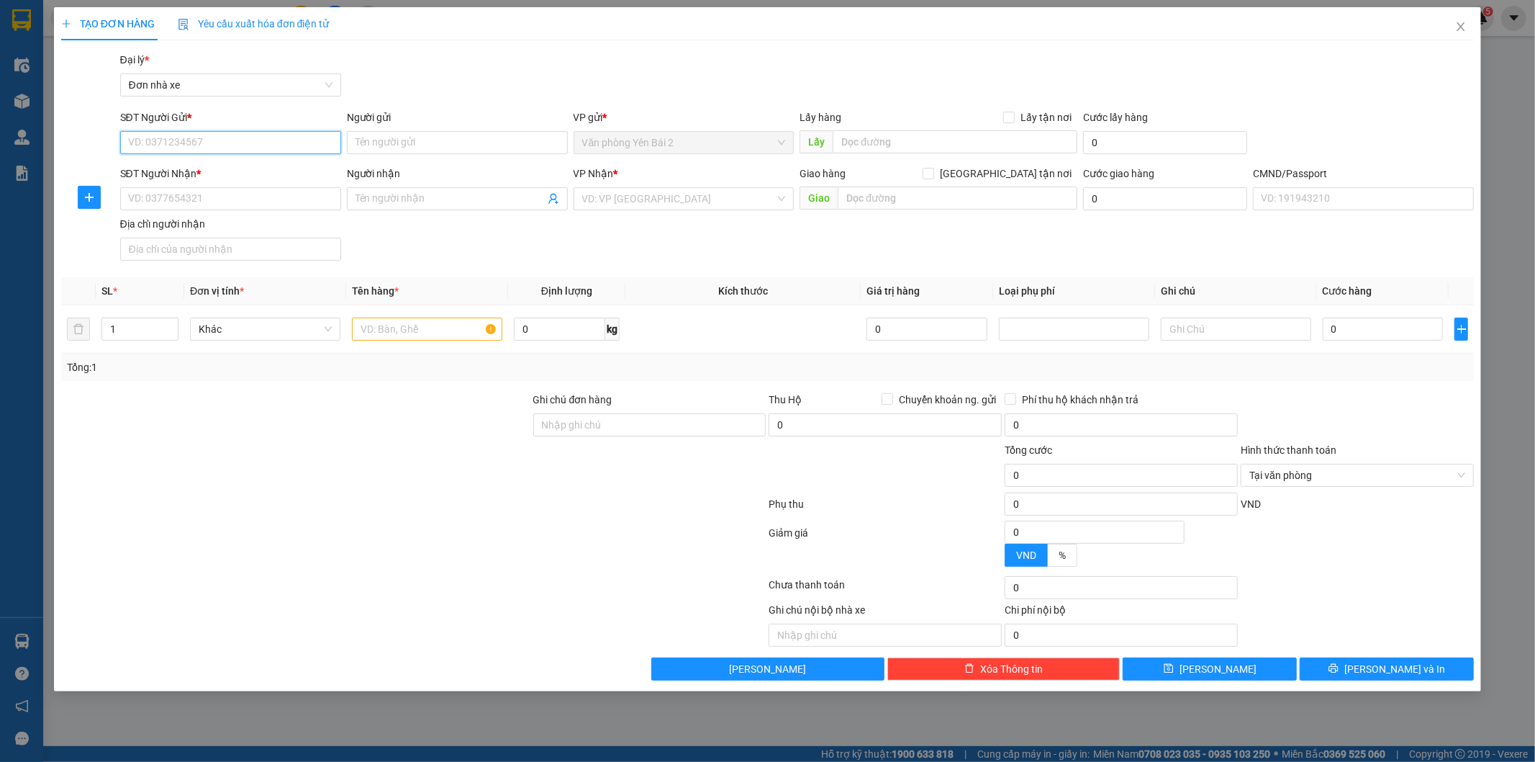
click at [191, 139] on input "SĐT Người Gửi *" at bounding box center [230, 142] width 221 height 23
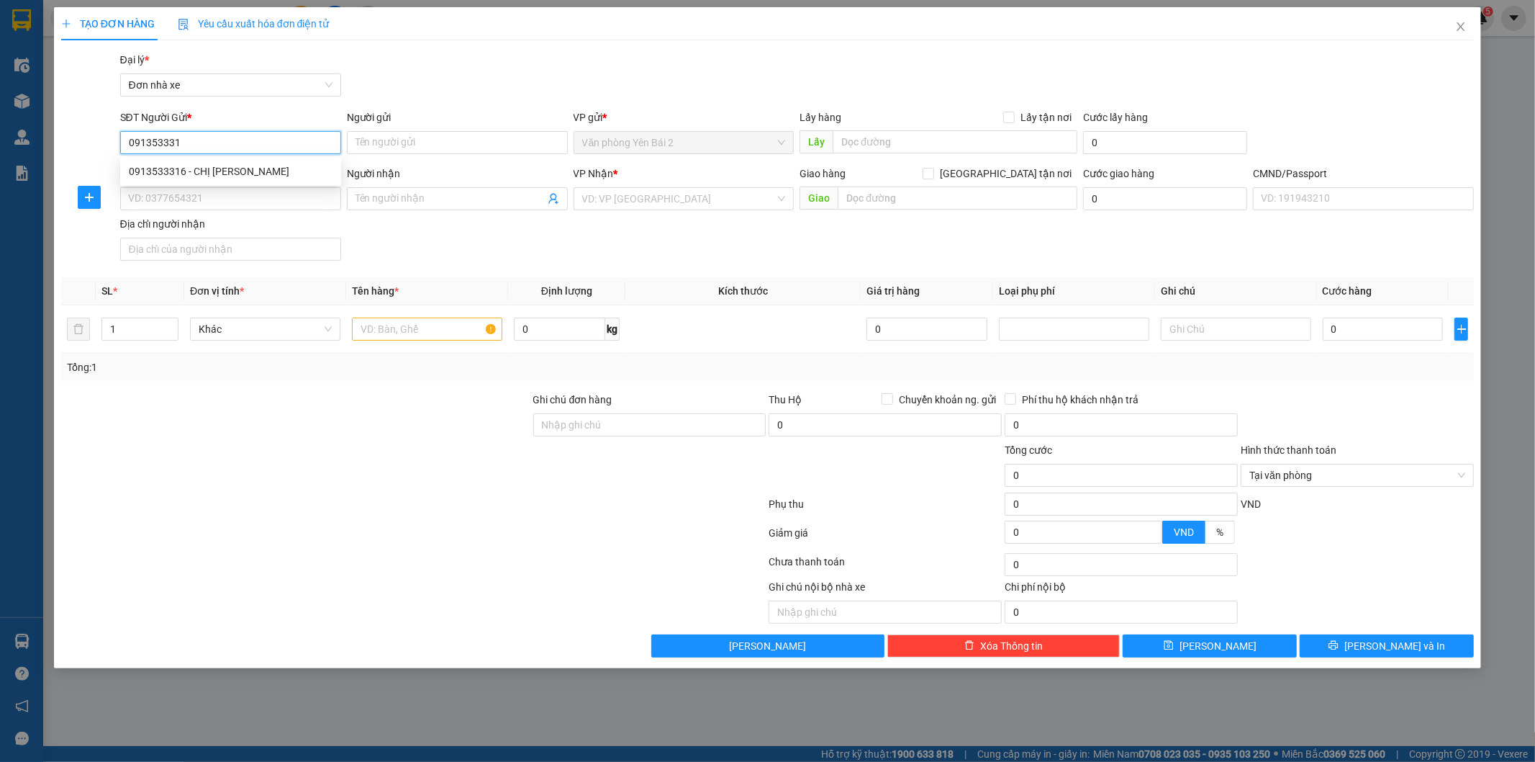
type input "0913533316"
click at [169, 175] on div "0913533316 - CHỊ [PERSON_NAME]" at bounding box center [231, 171] width 204 height 16
type input "CHỊ [PERSON_NAME]"
type input "0941660507"
type input "[PERSON_NAME]"
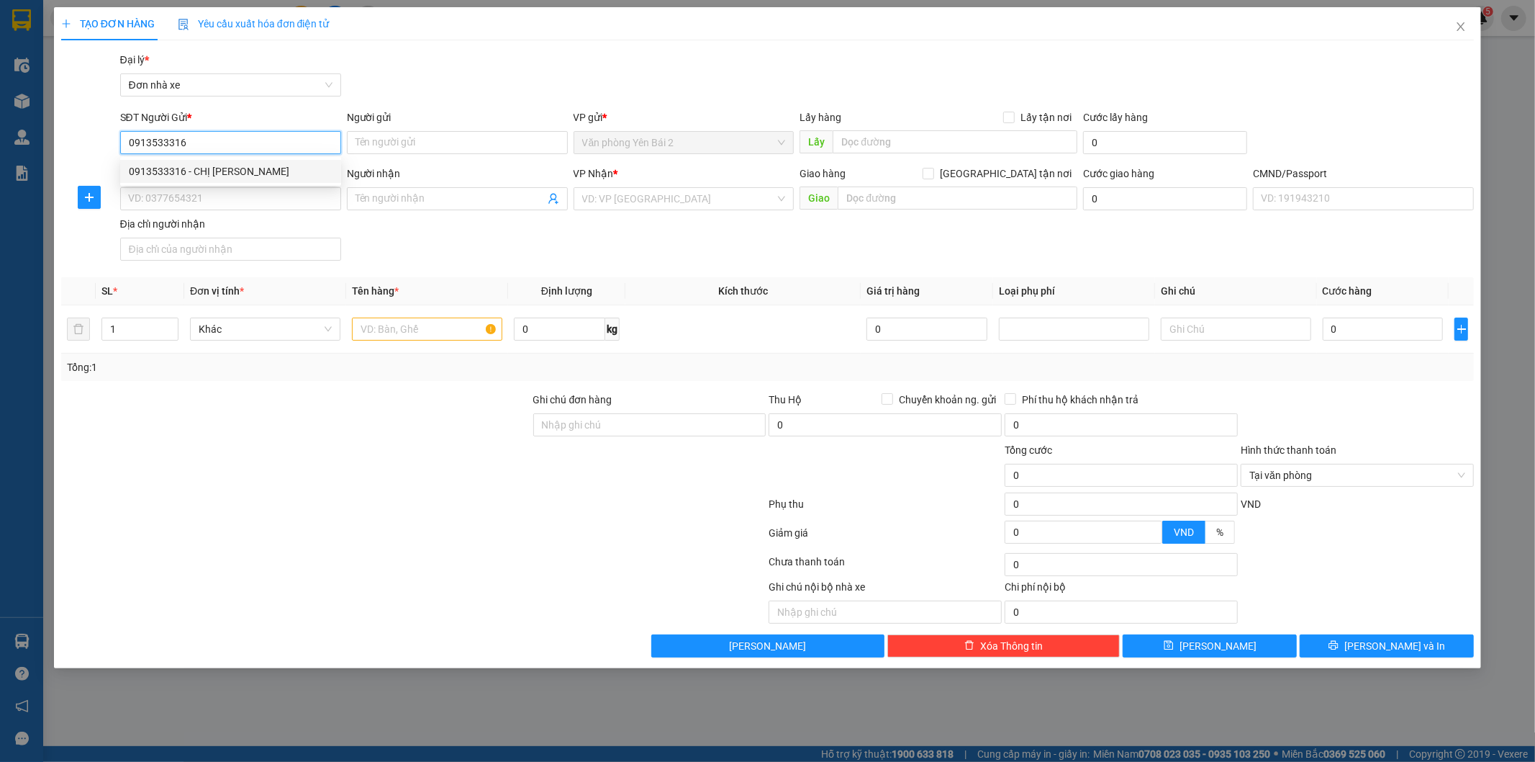
type input "1"
type input "0913533316"
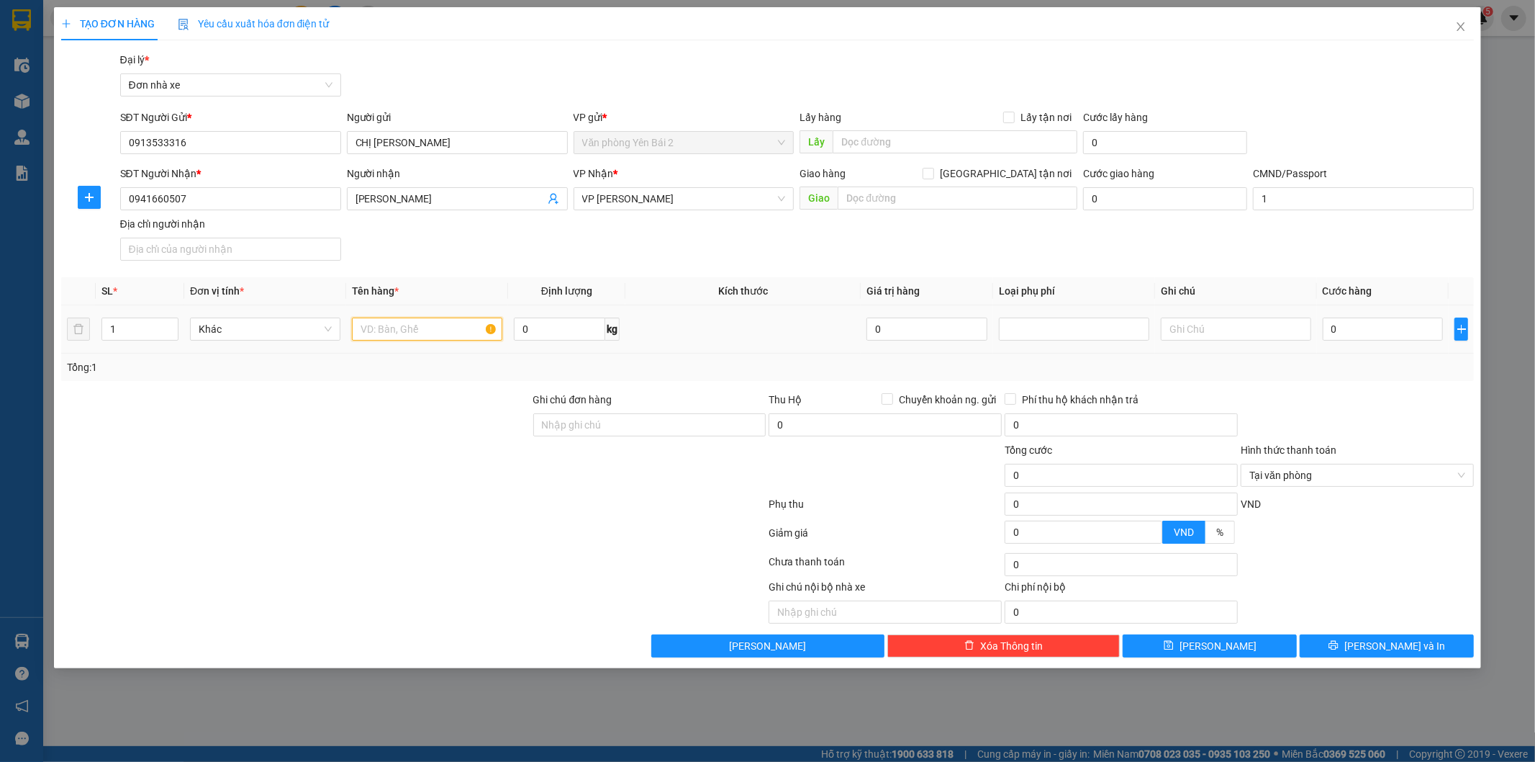
click at [423, 333] on input "text" at bounding box center [427, 328] width 150 height 23
click at [414, 333] on input "text" at bounding box center [427, 328] width 150 height 23
type input "D"
type input "ĐỒ ĂN"
click at [576, 315] on span "0 kg" at bounding box center [567, 328] width 106 height 26
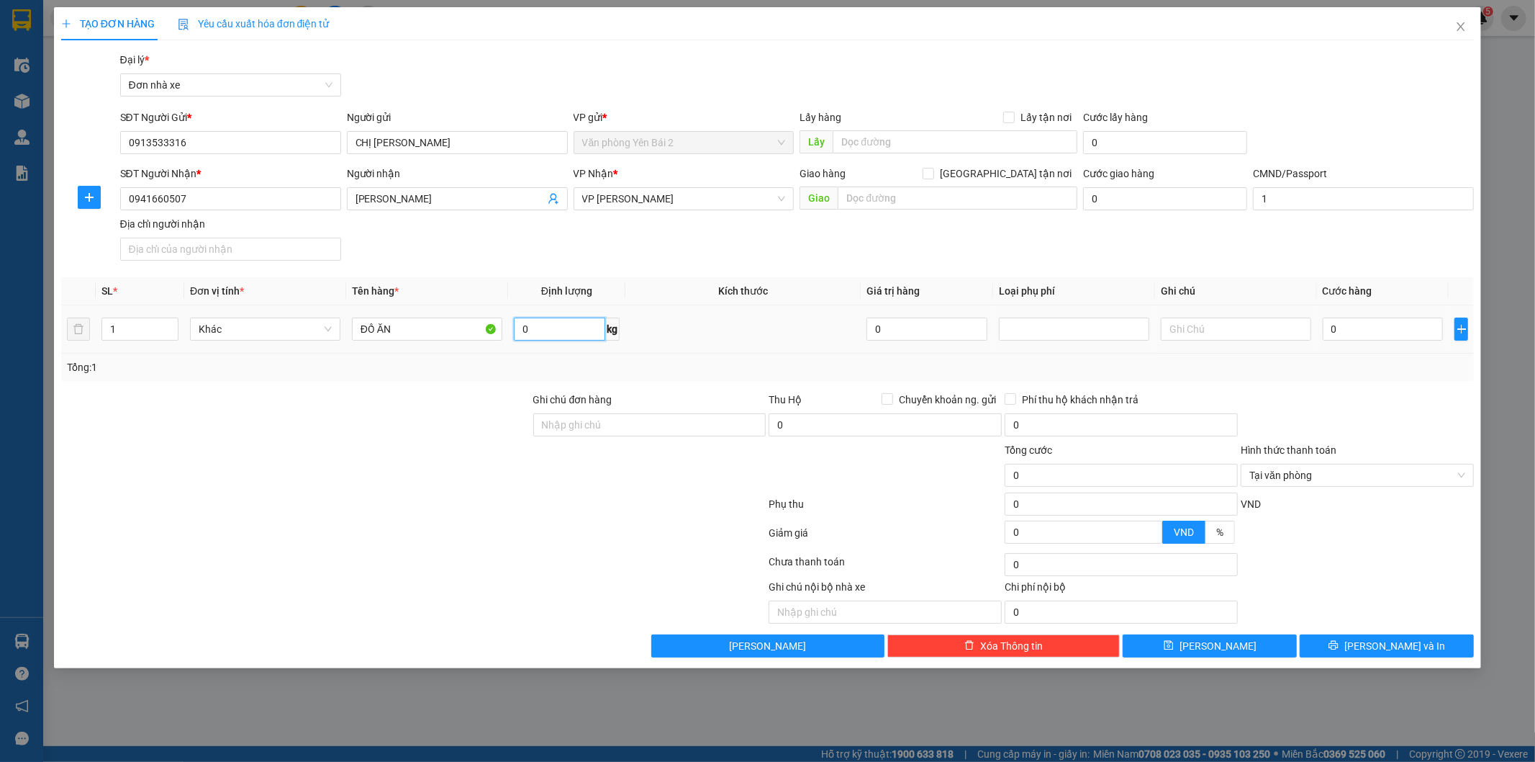
click at [576, 320] on input "0" at bounding box center [559, 328] width 91 height 23
click at [573, 322] on input "0" at bounding box center [559, 328] width 91 height 23
type input "7"
click at [514, 436] on div at bounding box center [296, 417] width 472 height 50
click at [1355, 324] on input "0" at bounding box center [1383, 328] width 121 height 23
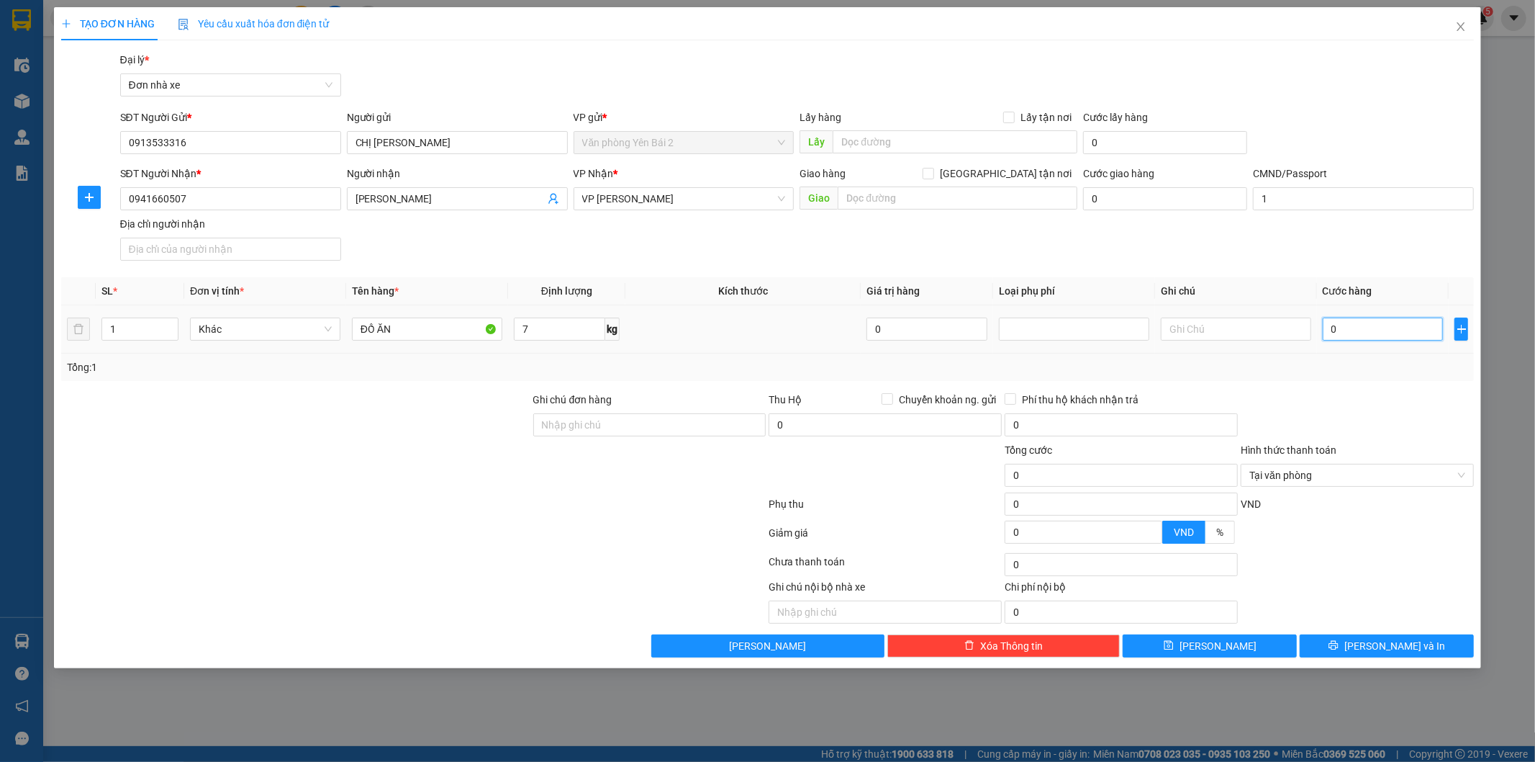
type input "3"
type input "35"
type input "35.000"
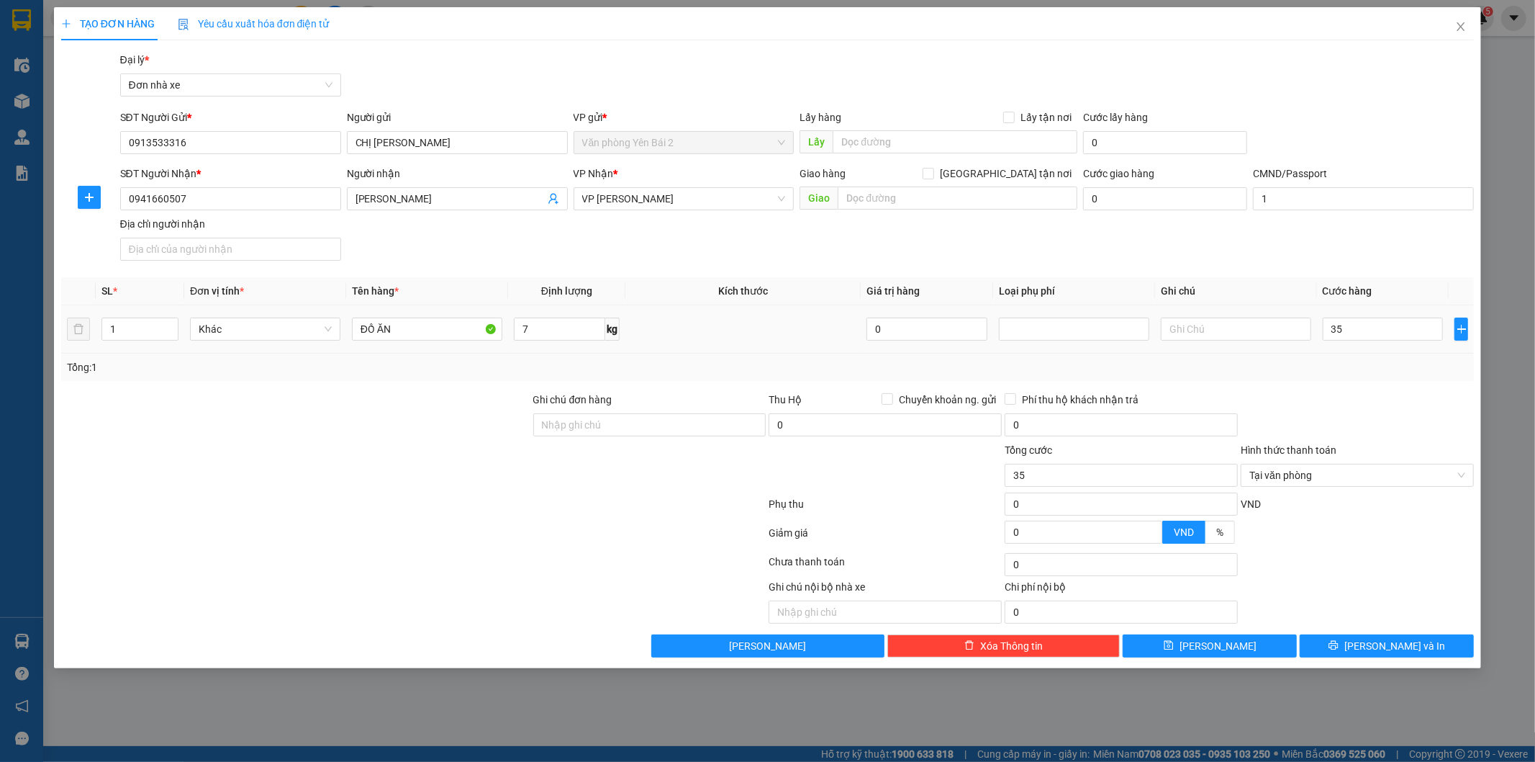
type input "35.000"
click at [1363, 405] on div at bounding box center [1357, 417] width 236 height 50
click at [1435, 650] on button "[PERSON_NAME] và In" at bounding box center [1387, 645] width 174 height 23
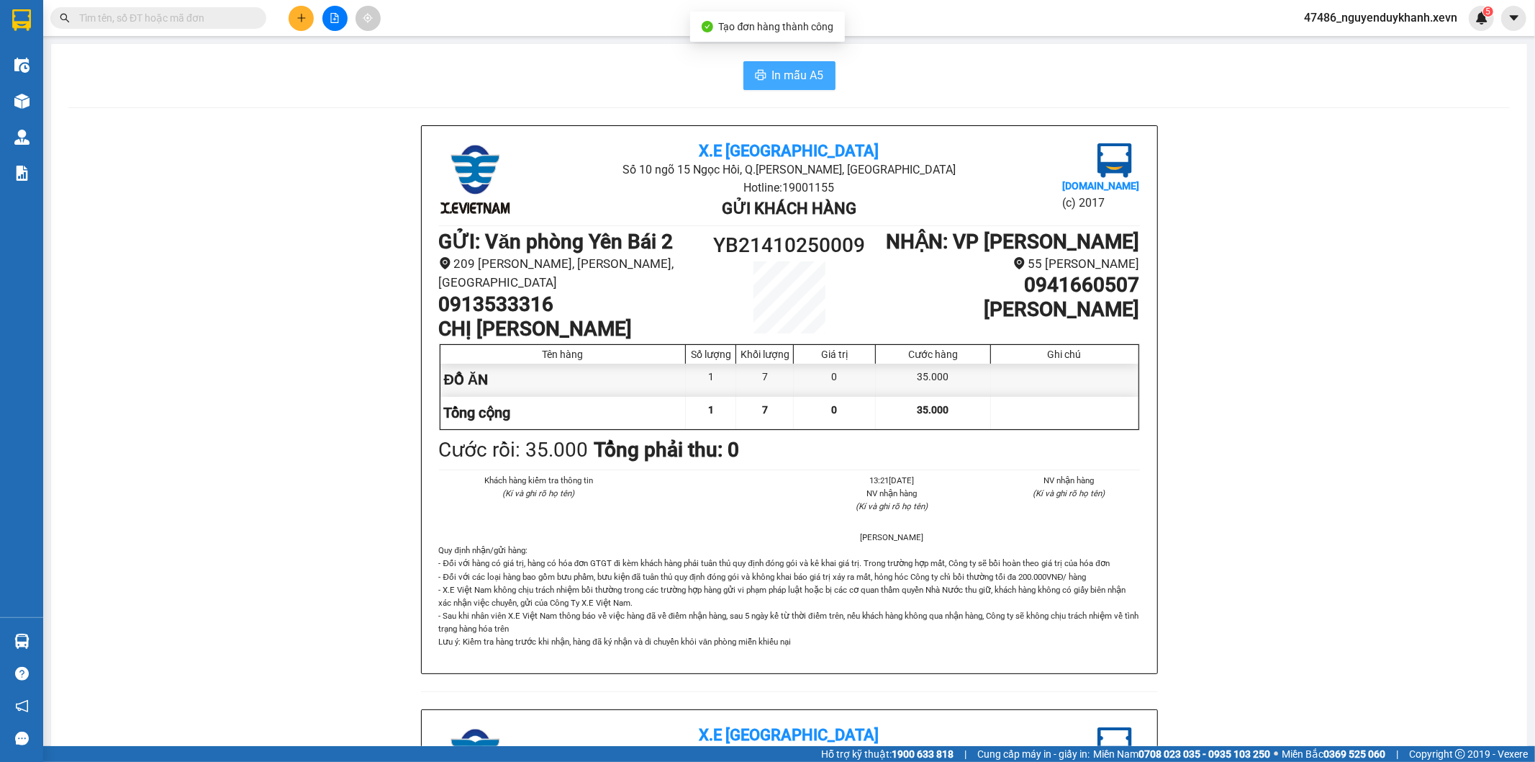
click at [800, 75] on span "In mẫu A5" at bounding box center [798, 75] width 52 height 18
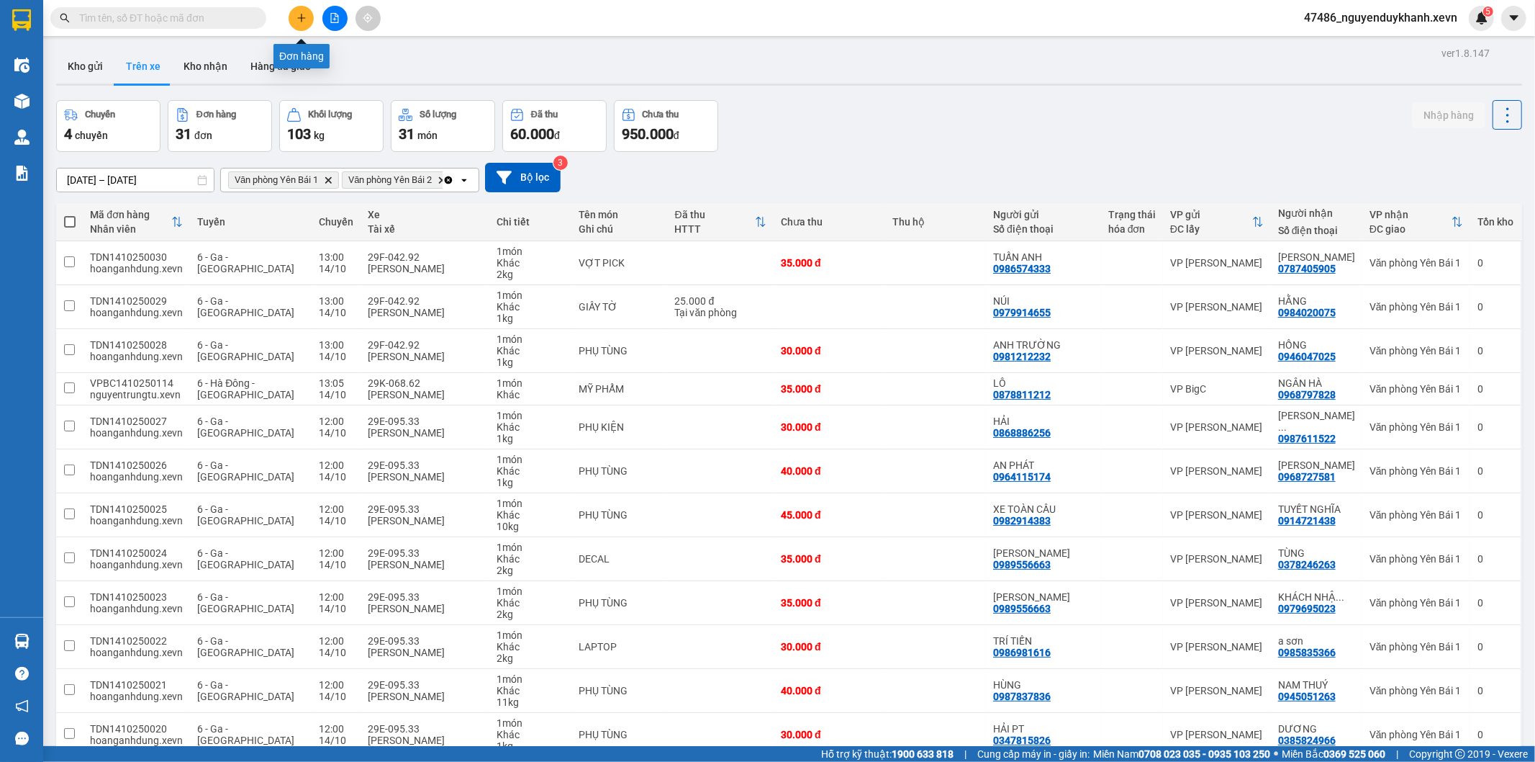
click at [304, 19] on icon "plus" at bounding box center [302, 18] width 10 height 10
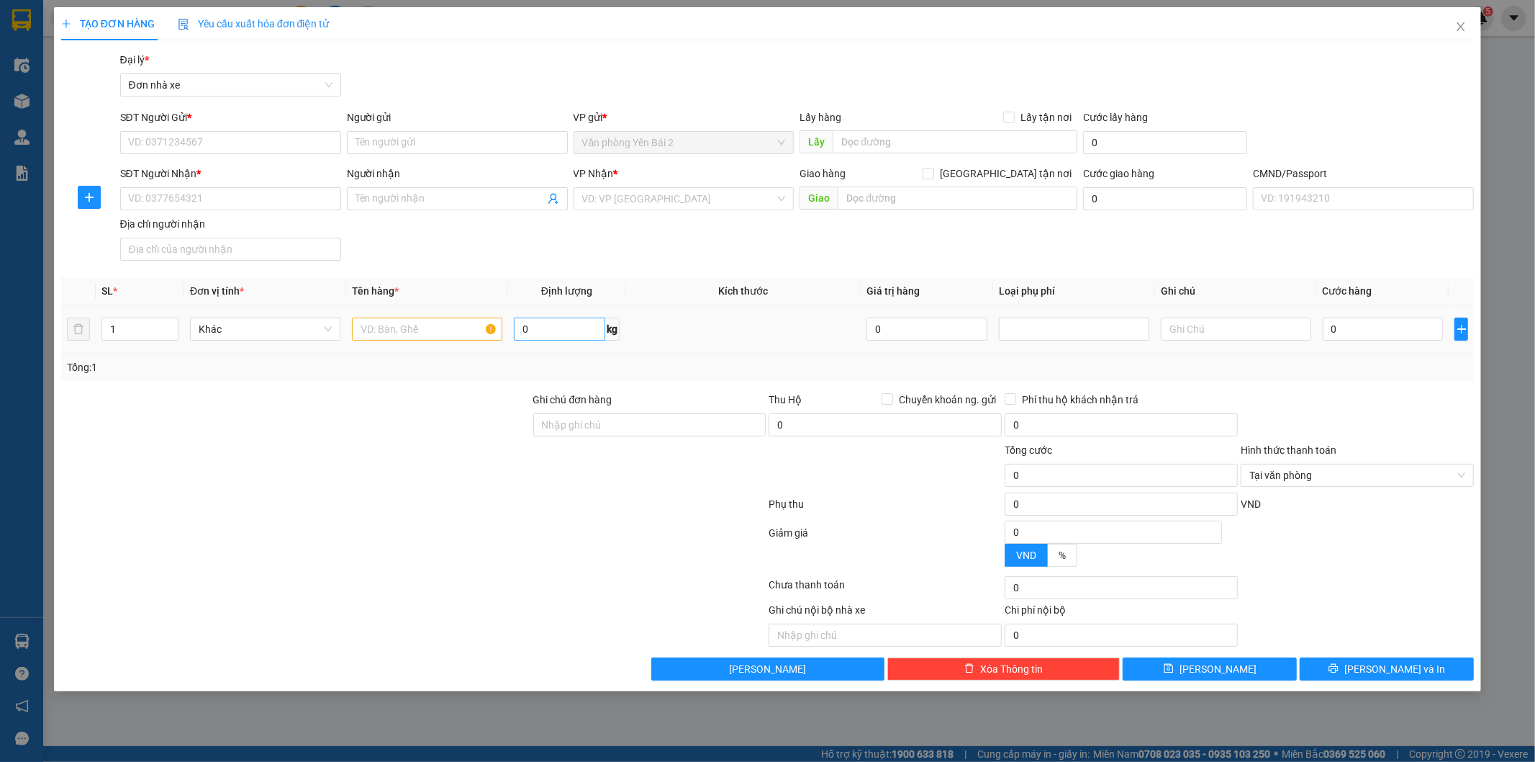
click at [556, 335] on div "0 kg" at bounding box center [567, 329] width 106 height 29
click at [556, 335] on input "0" at bounding box center [559, 328] width 91 height 23
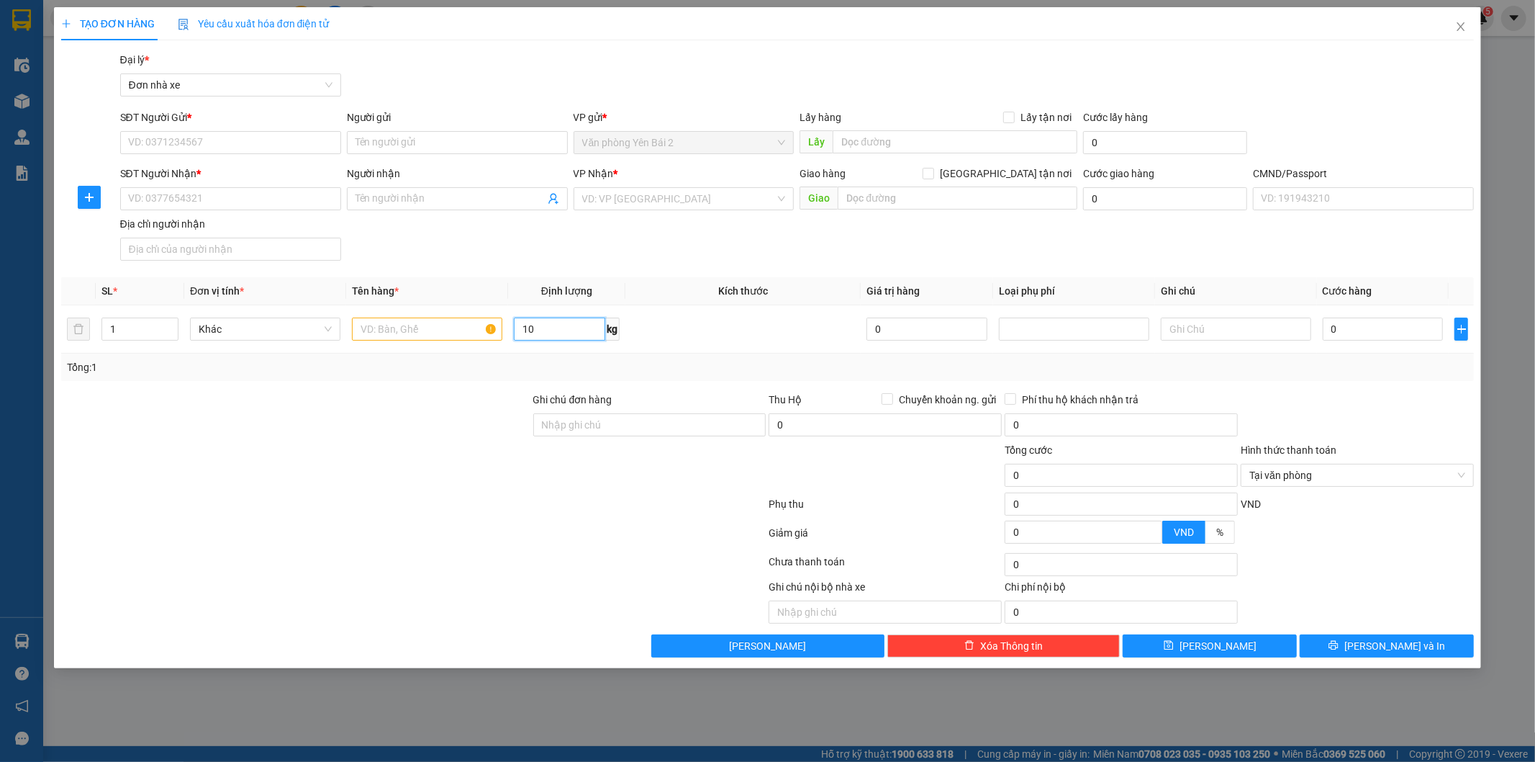
type input "10"
click at [369, 422] on div at bounding box center [296, 417] width 472 height 50
click at [199, 133] on input "SĐT Người Gửi *" at bounding box center [230, 142] width 221 height 23
type input "0566678567"
click at [390, 137] on input "Người gửi" at bounding box center [457, 142] width 221 height 23
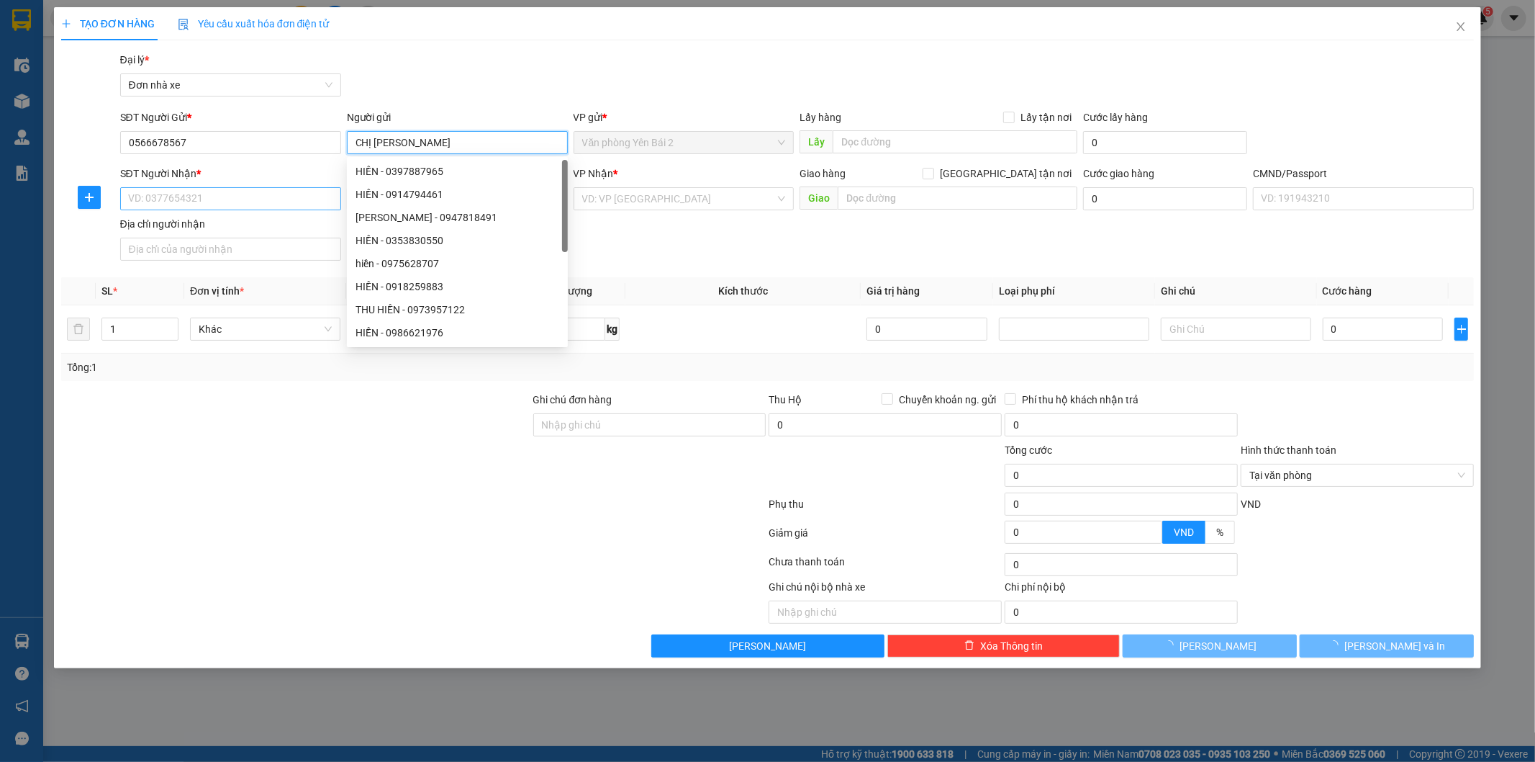
type input "CHỊ [PERSON_NAME]"
click at [169, 196] on input "SĐT Người Nhận *" at bounding box center [230, 198] width 221 height 23
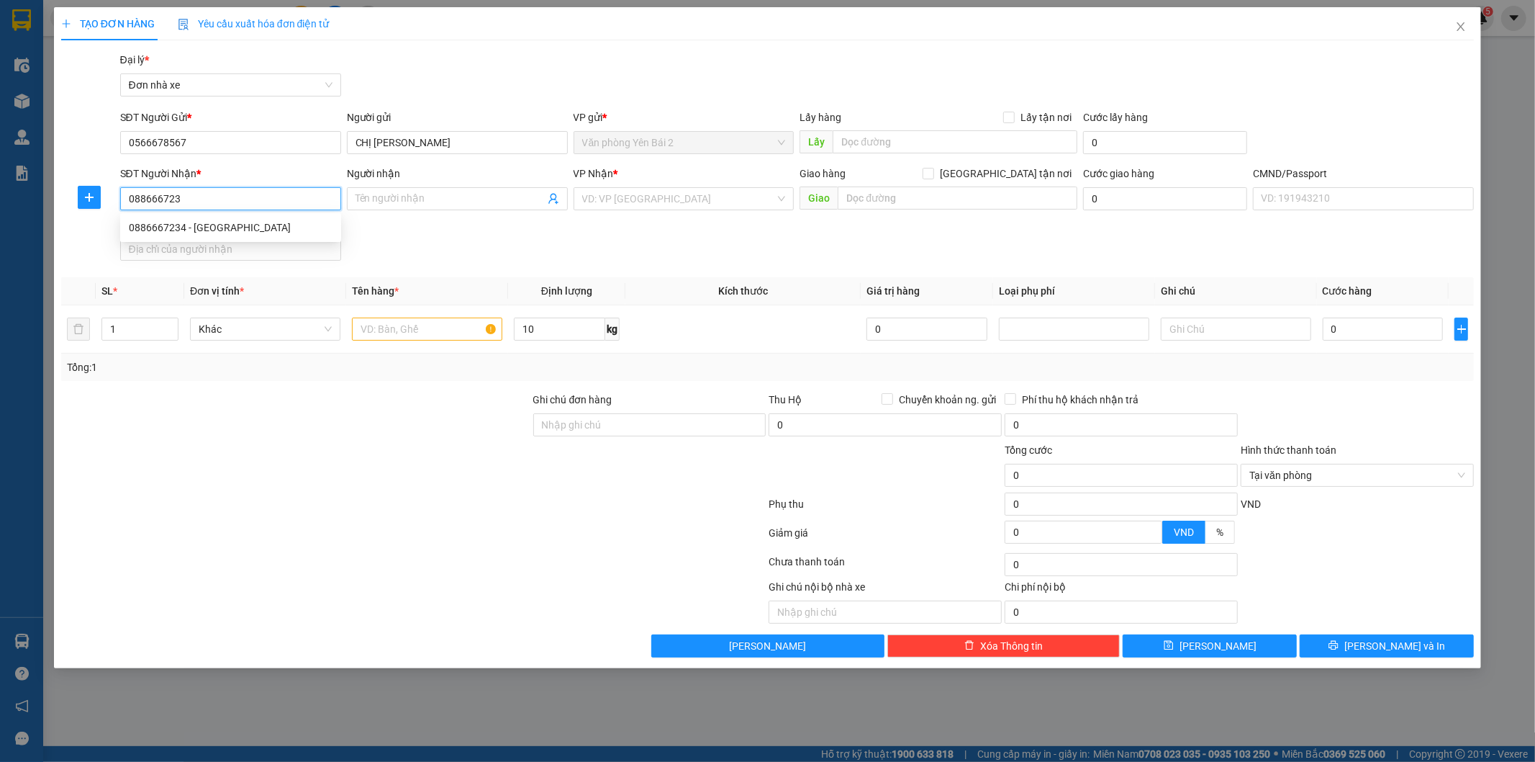
type input "0886667234"
click at [166, 233] on div "0886667234 - [GEOGRAPHIC_DATA]" at bounding box center [231, 228] width 204 height 16
type input "GIANG"
type input "1"
type input "0886667234"
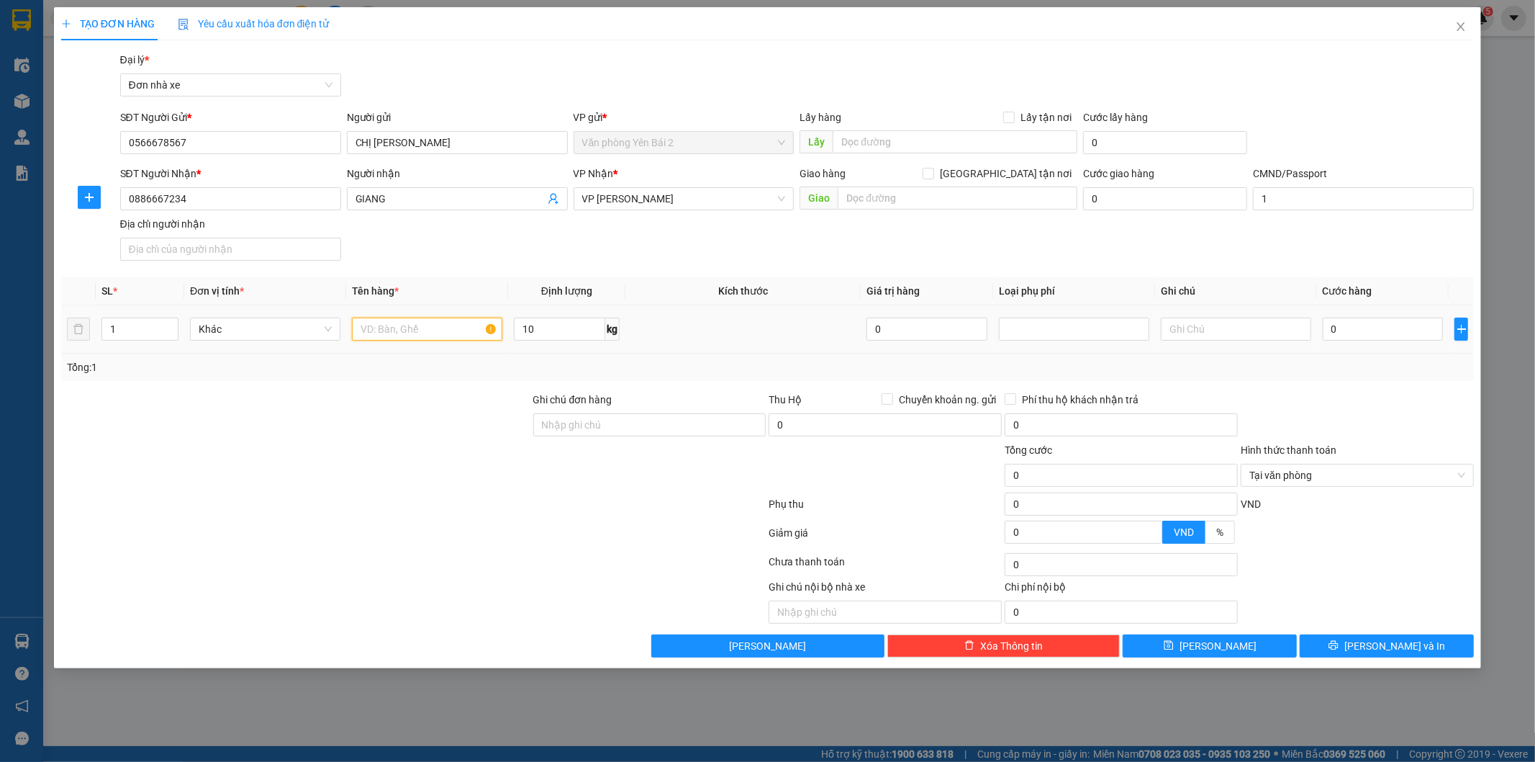
click at [417, 330] on input "text" at bounding box center [427, 328] width 150 height 23
type input "D"
type input "ĐỒ ĂN"
click at [1365, 335] on input "0" at bounding box center [1383, 328] width 121 height 23
type input "3"
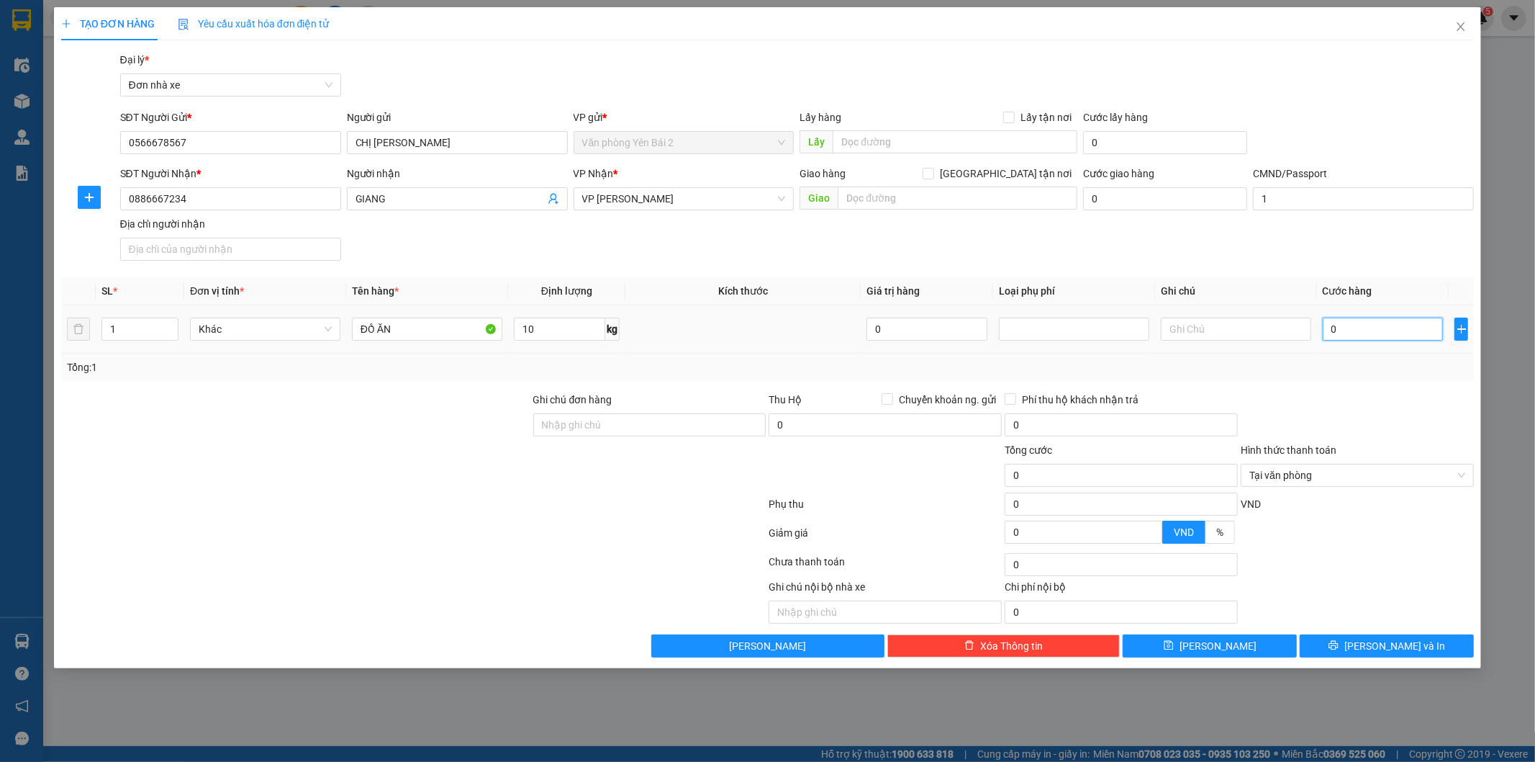
type input "3"
type input "35"
click at [718, 199] on span "VP [PERSON_NAME]" at bounding box center [684, 199] width 204 height 22
type input "35.000"
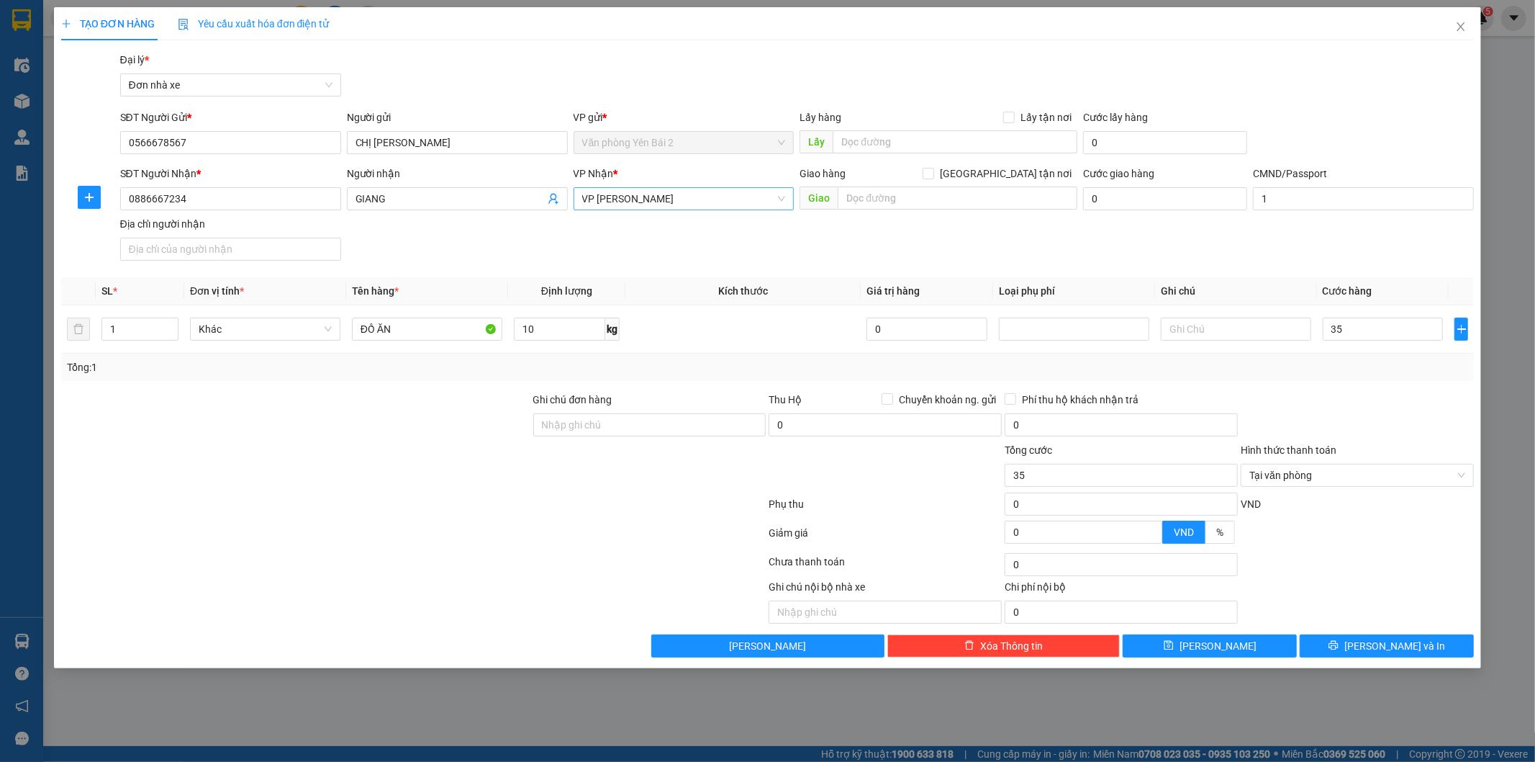
type input "35.000"
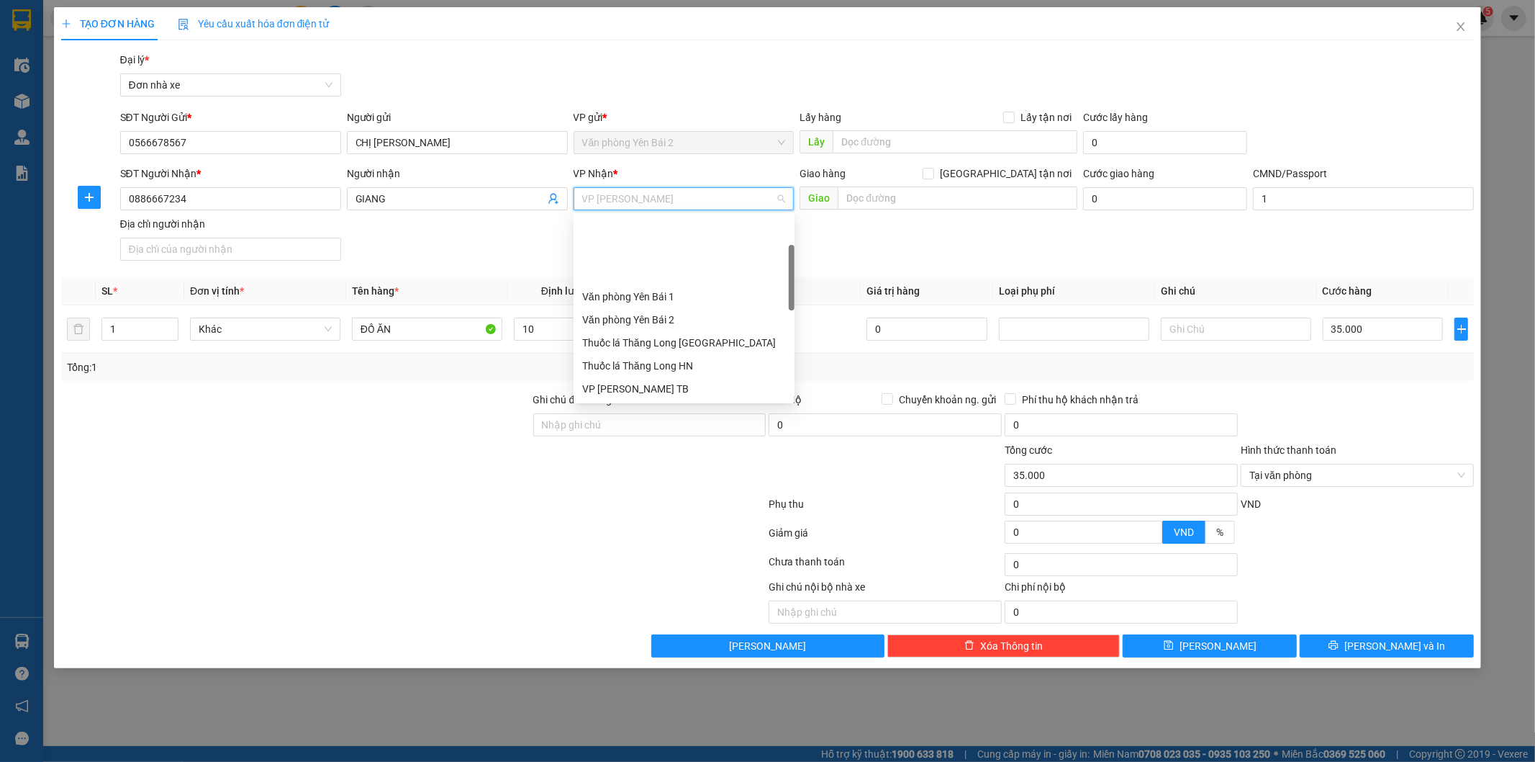
scroll to position [91, 0]
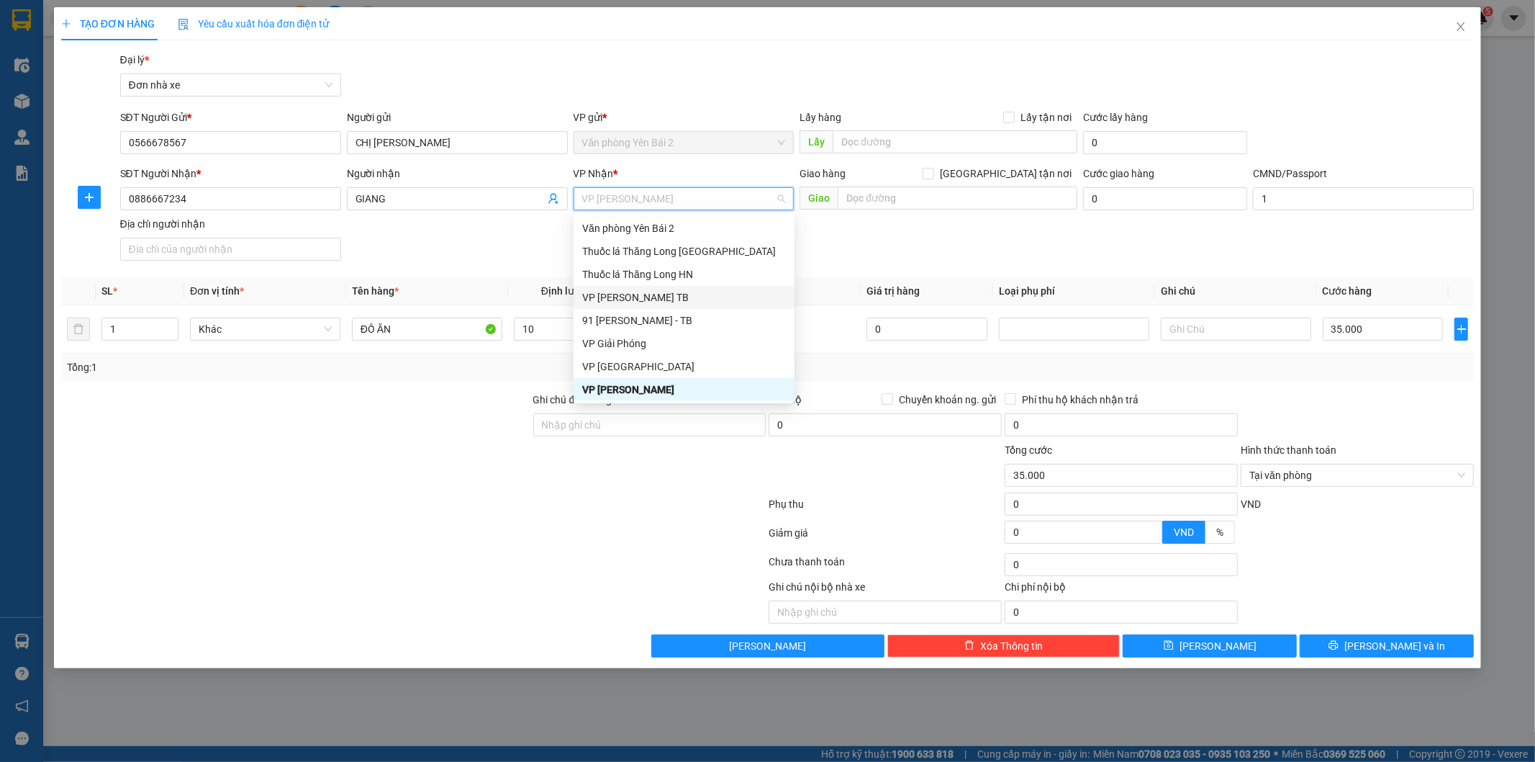
drag, startPoint x: 795, startPoint y: 262, endPoint x: 792, endPoint y: 308, distance: 46.1
click at [792, 308] on div "Văn phòng Yên Bái 1 Văn phòng Yên Bái 2 Thuốc lá Thăng Long [GEOGRAPHIC_DATA] T…" at bounding box center [684, 320] width 221 height 253
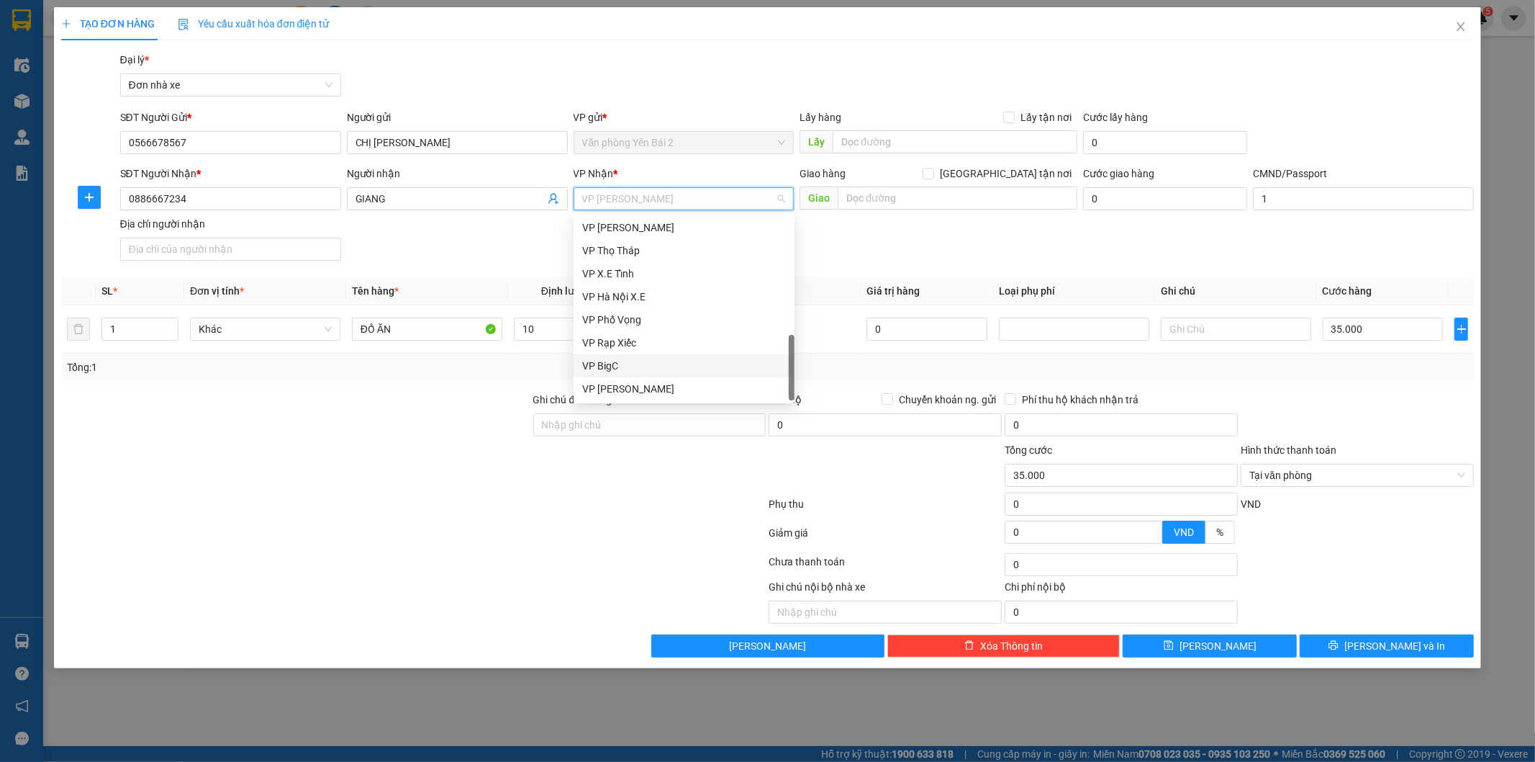
click at [600, 365] on div "VP BigC" at bounding box center [684, 366] width 204 height 16
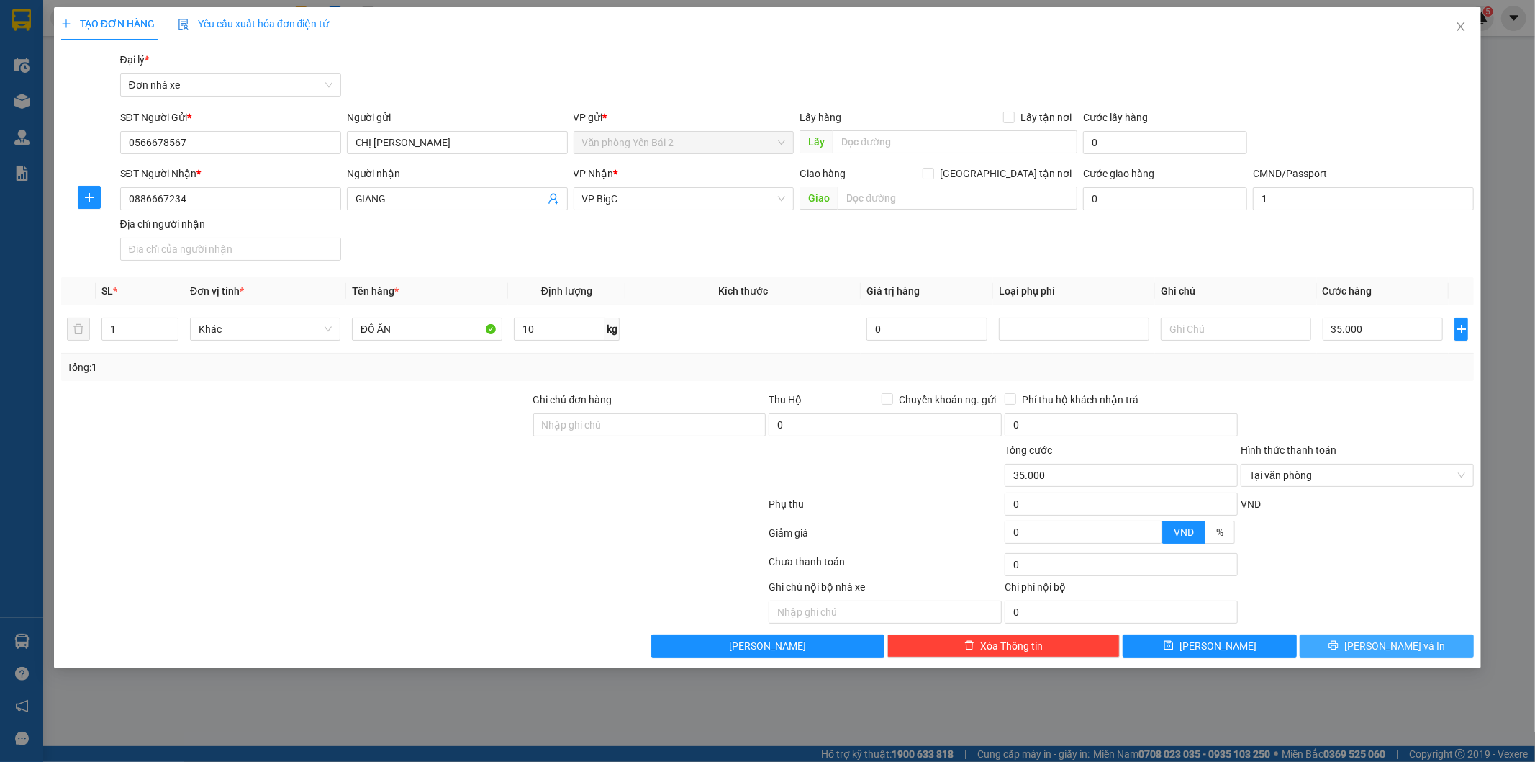
click at [1397, 648] on span "[PERSON_NAME] và In" at bounding box center [1395, 646] width 101 height 16
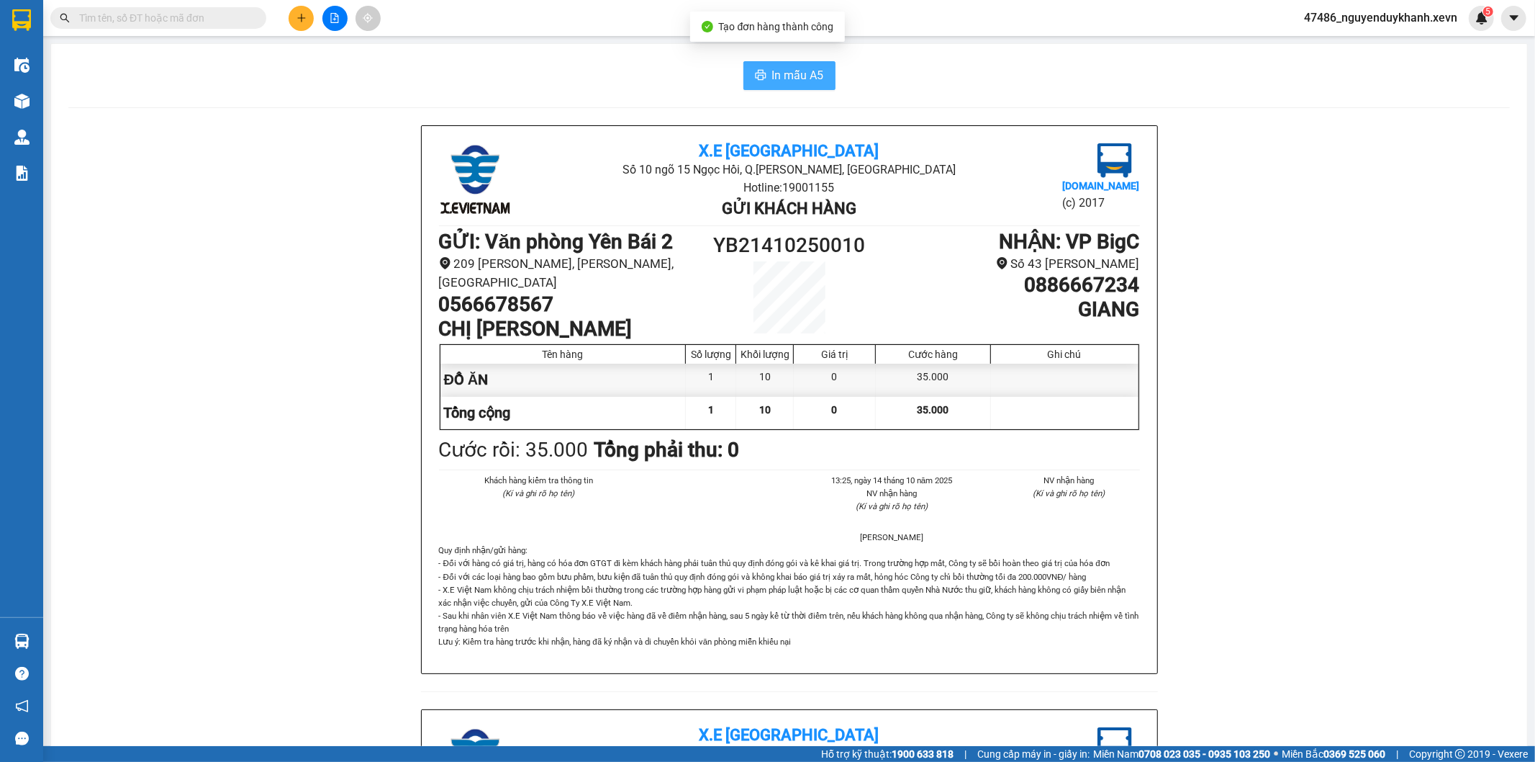
click at [783, 73] on span "In mẫu A5" at bounding box center [798, 75] width 52 height 18
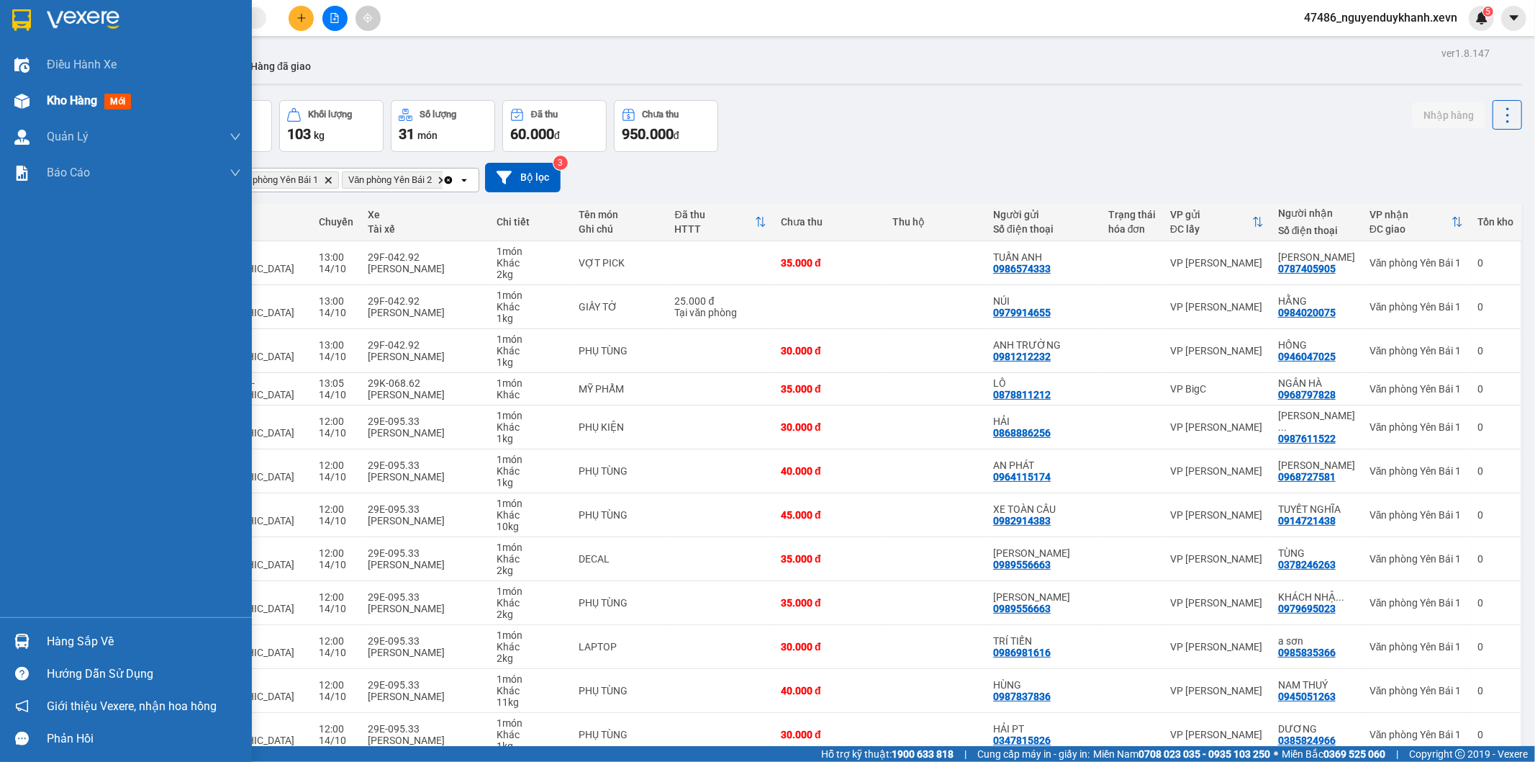
click at [60, 98] on span "Kho hàng" at bounding box center [72, 101] width 50 height 14
